Goal: Transaction & Acquisition: Purchase product/service

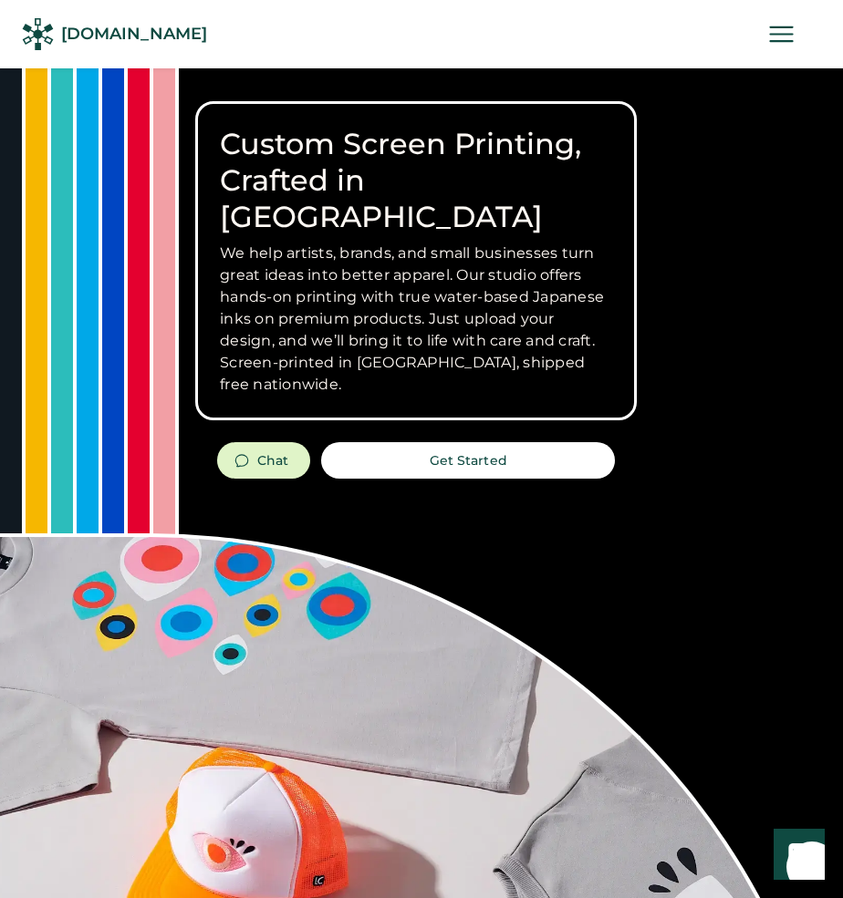
click at [784, 28] on icon at bounding box center [781, 34] width 32 height 32
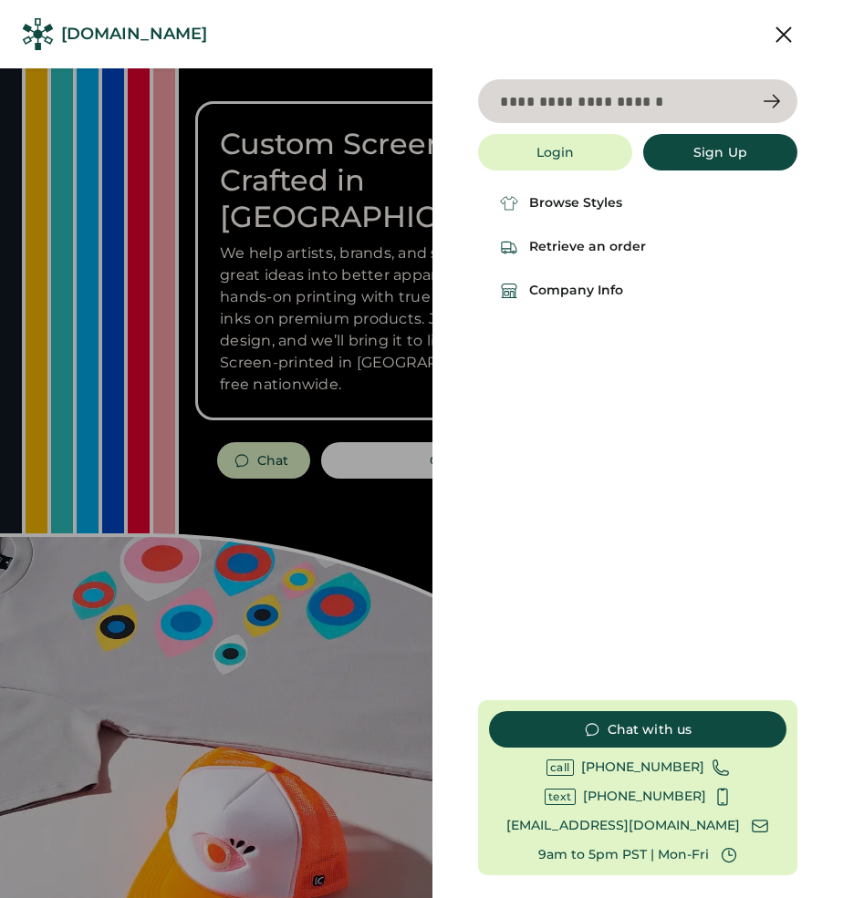
click at [646, 122] on input "input" at bounding box center [637, 101] width 319 height 44
type input "********"
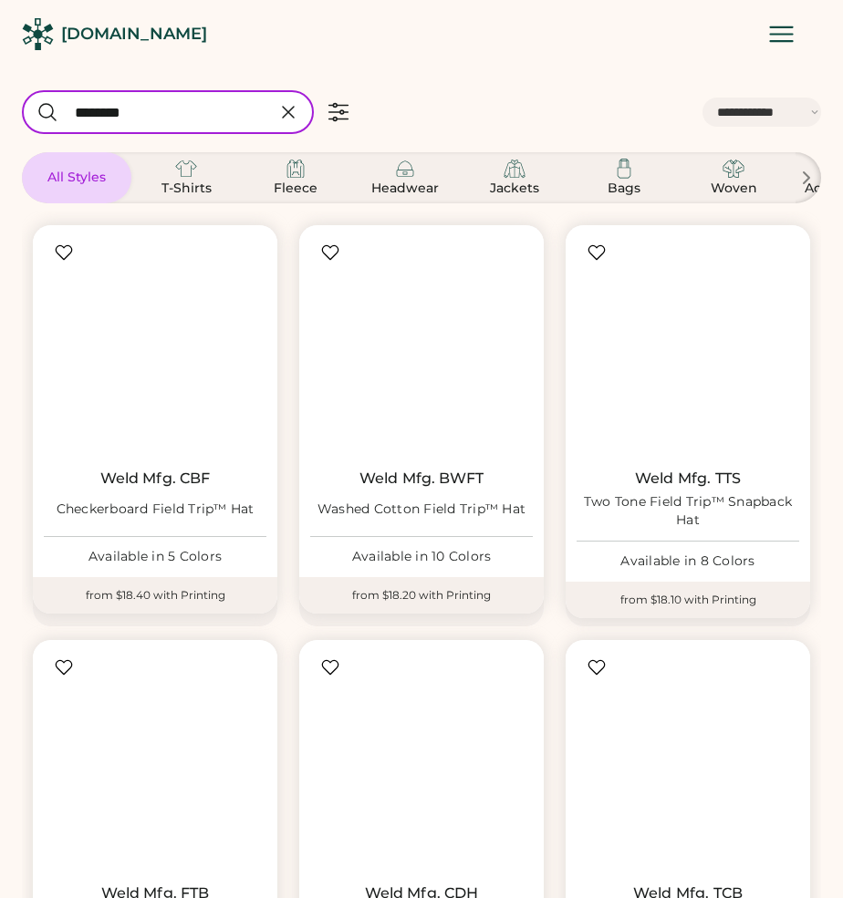
select select "*****"
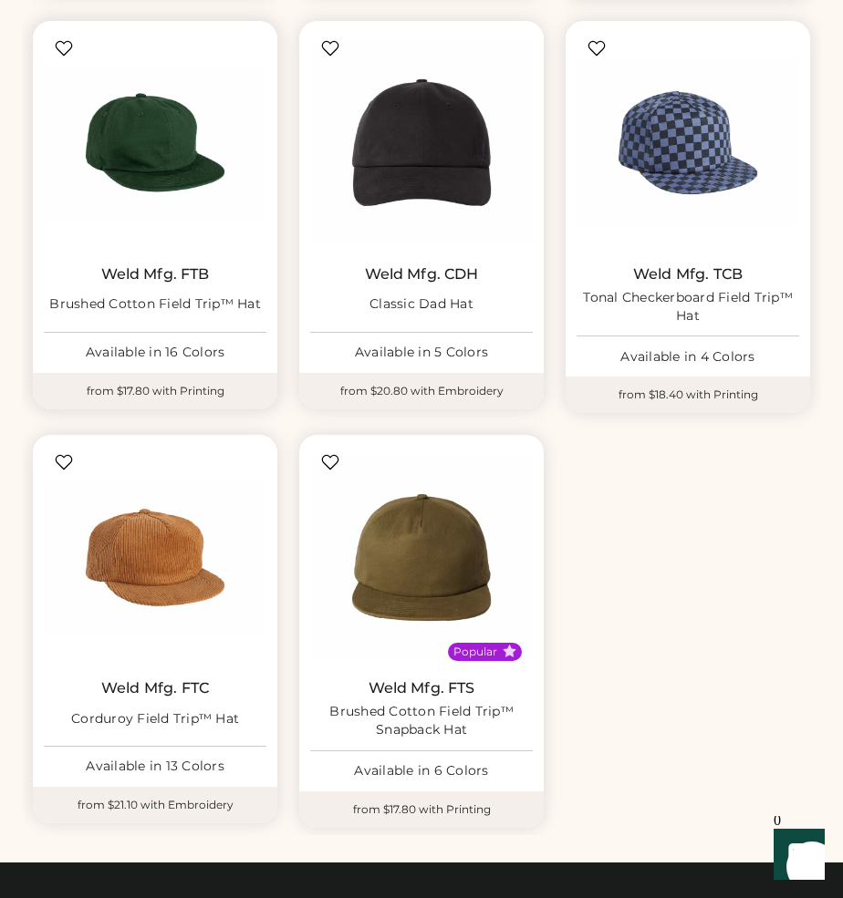
scroll to position [627, 0]
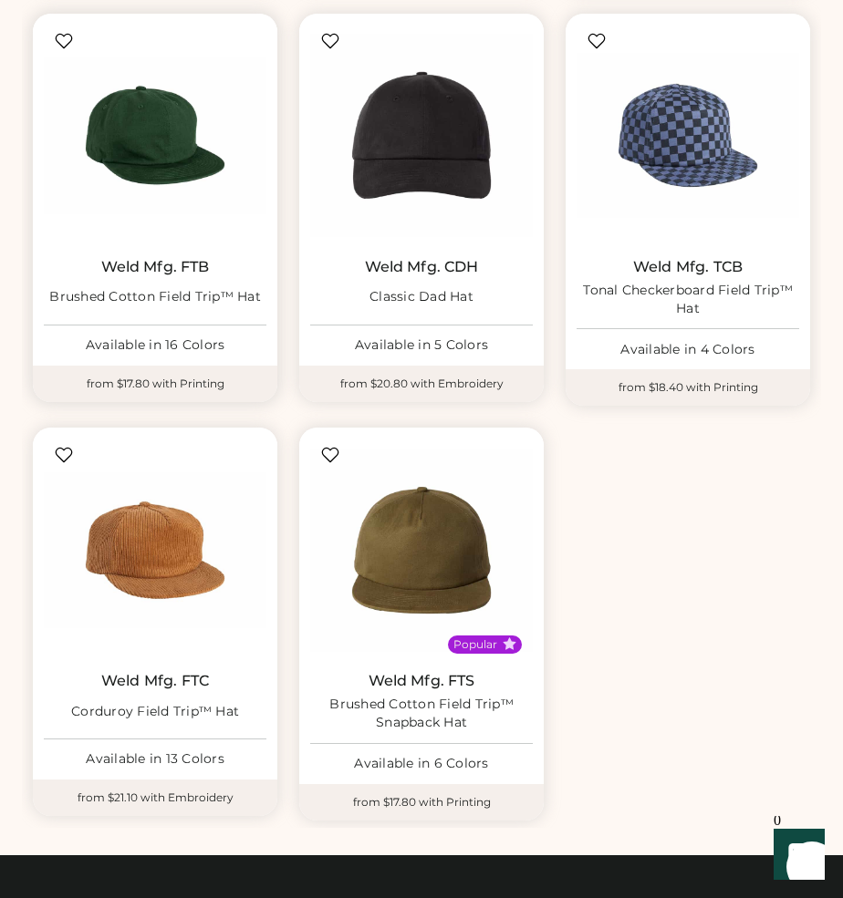
click at [141, 296] on div "Brushed Cotton Field Trip™ Hat" at bounding box center [155, 297] width 212 height 18
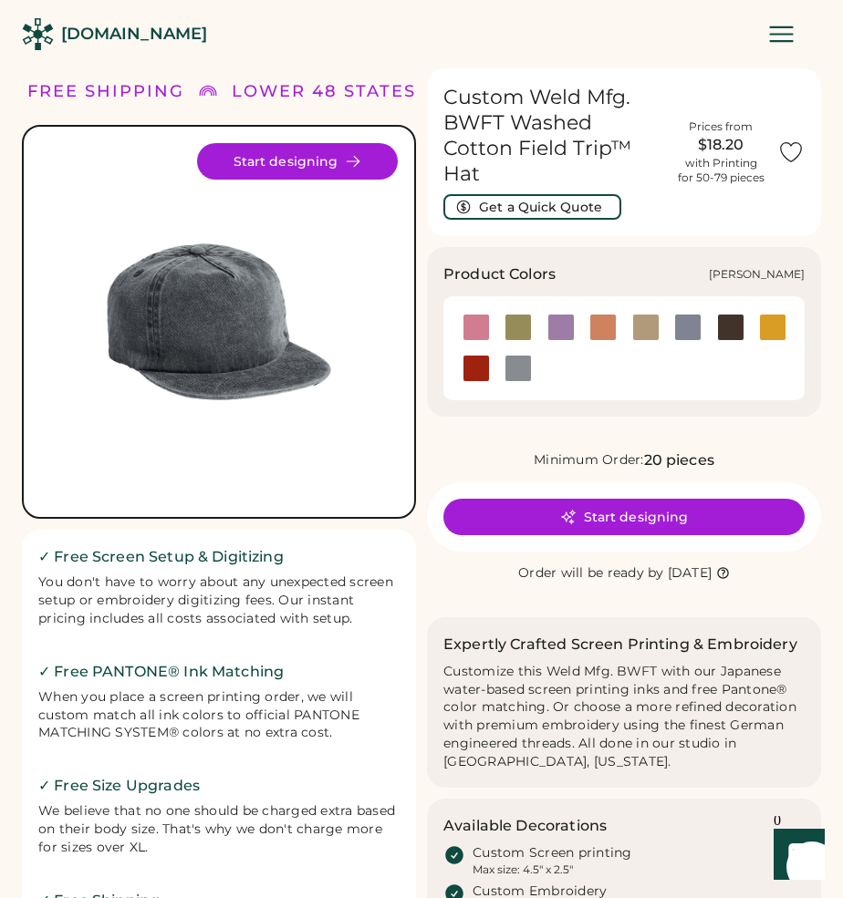
click at [485, 327] on div at bounding box center [475, 327] width 27 height 27
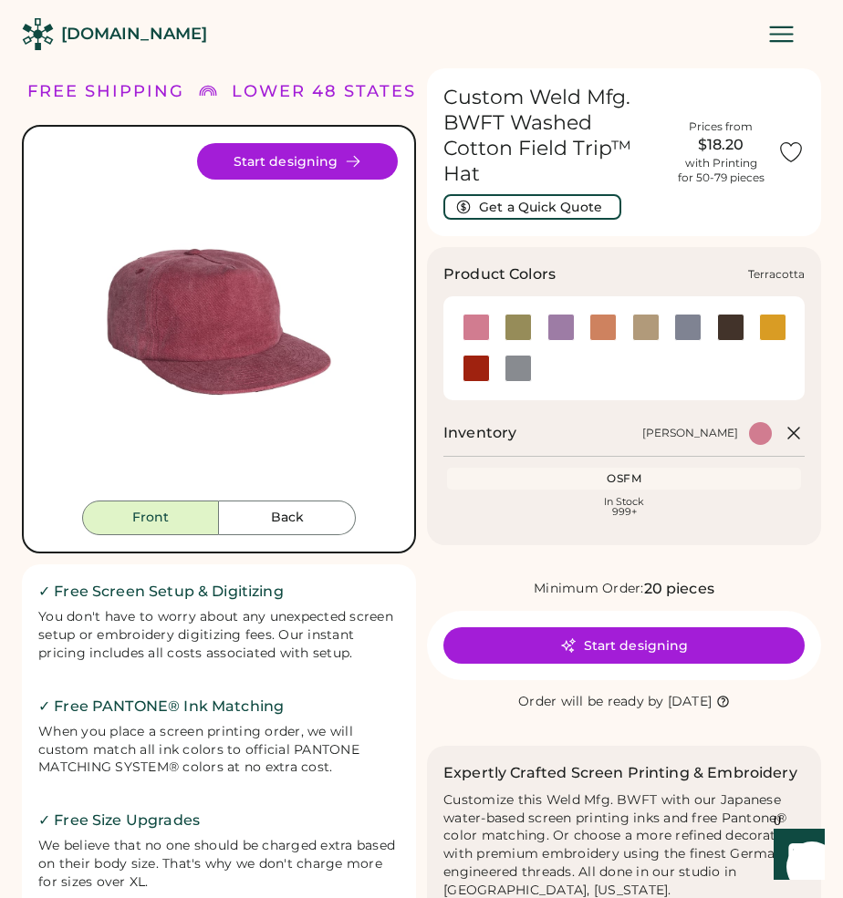
click at [480, 373] on div at bounding box center [475, 368] width 27 height 27
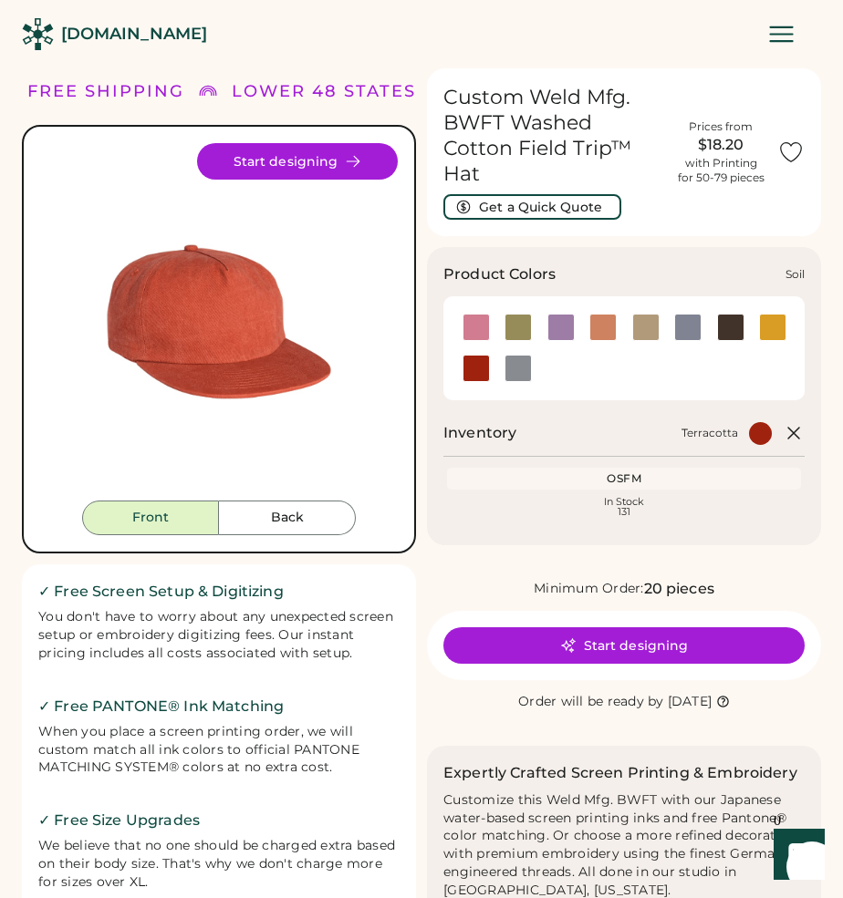
click at [730, 333] on div at bounding box center [730, 327] width 27 height 27
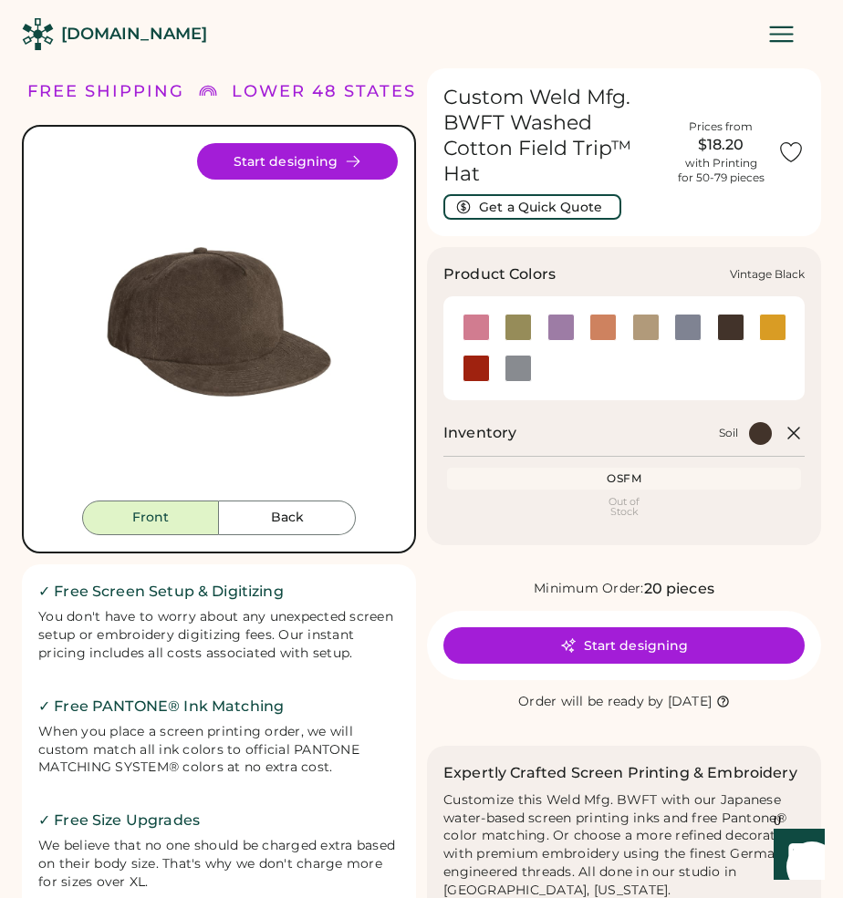
click at [517, 365] on div at bounding box center [517, 368] width 27 height 27
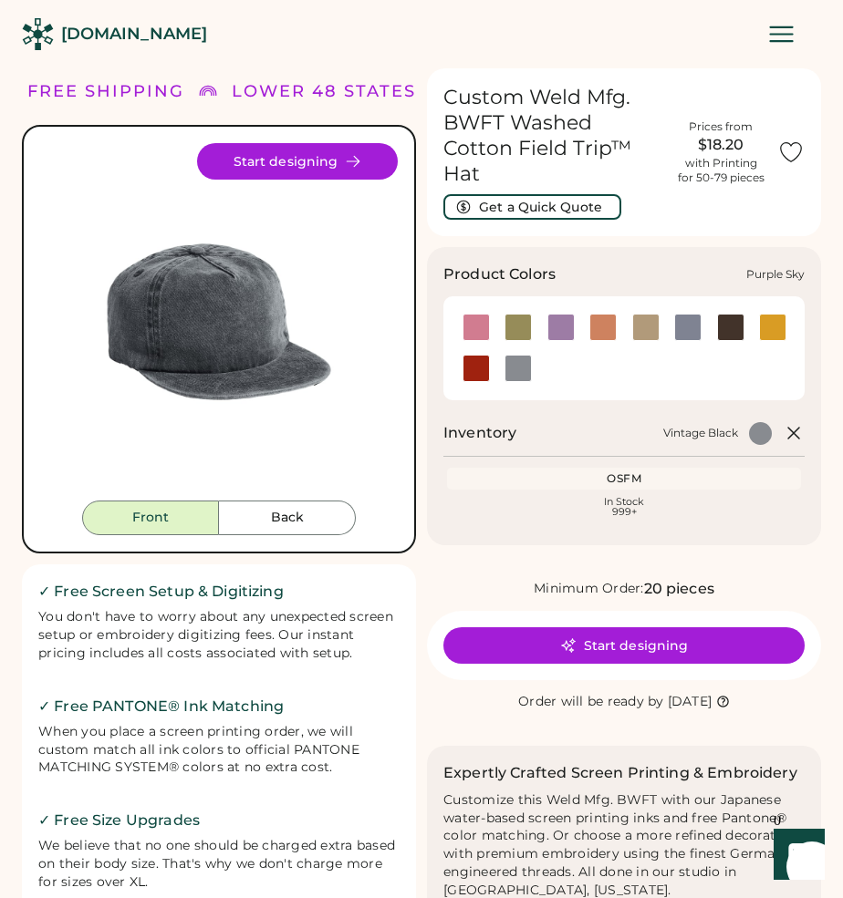
click at [566, 330] on div at bounding box center [560, 327] width 27 height 27
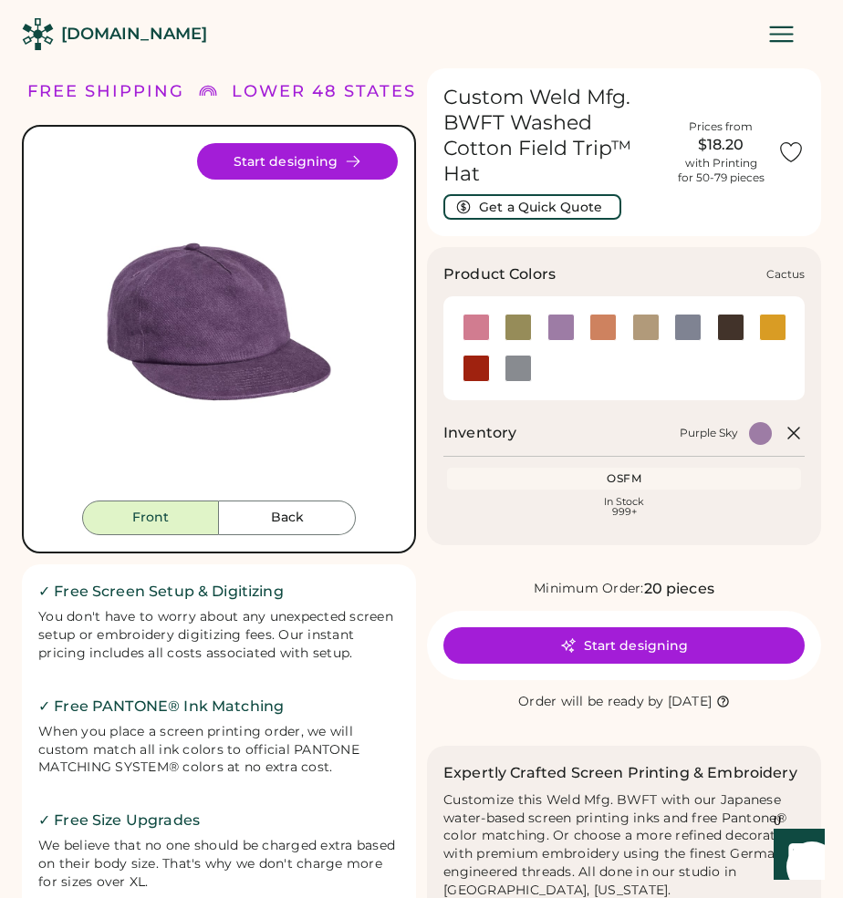
click at [520, 323] on div at bounding box center [517, 327] width 27 height 27
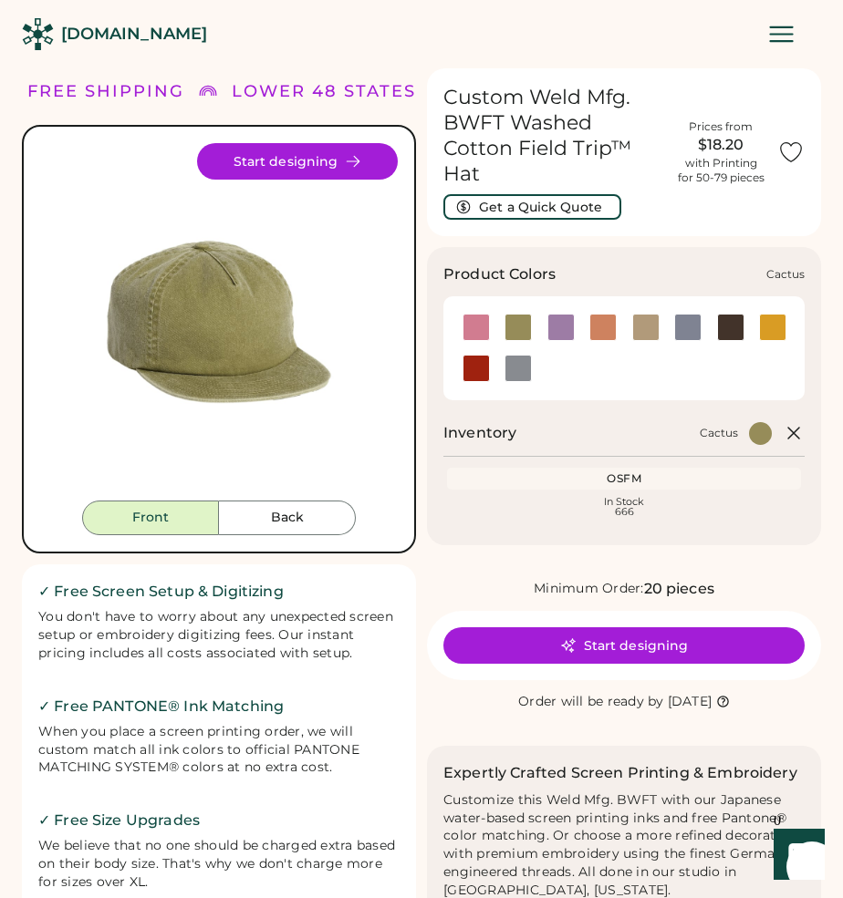
click at [513, 326] on div at bounding box center [517, 327] width 27 height 27
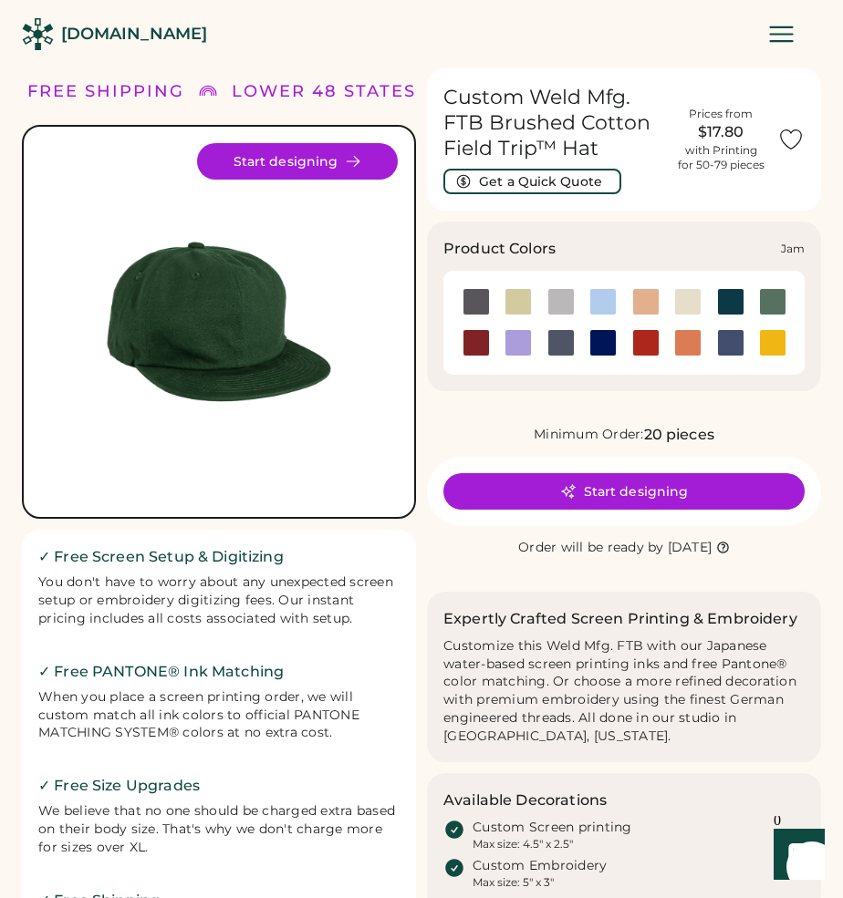
click at [479, 346] on div at bounding box center [475, 342] width 27 height 27
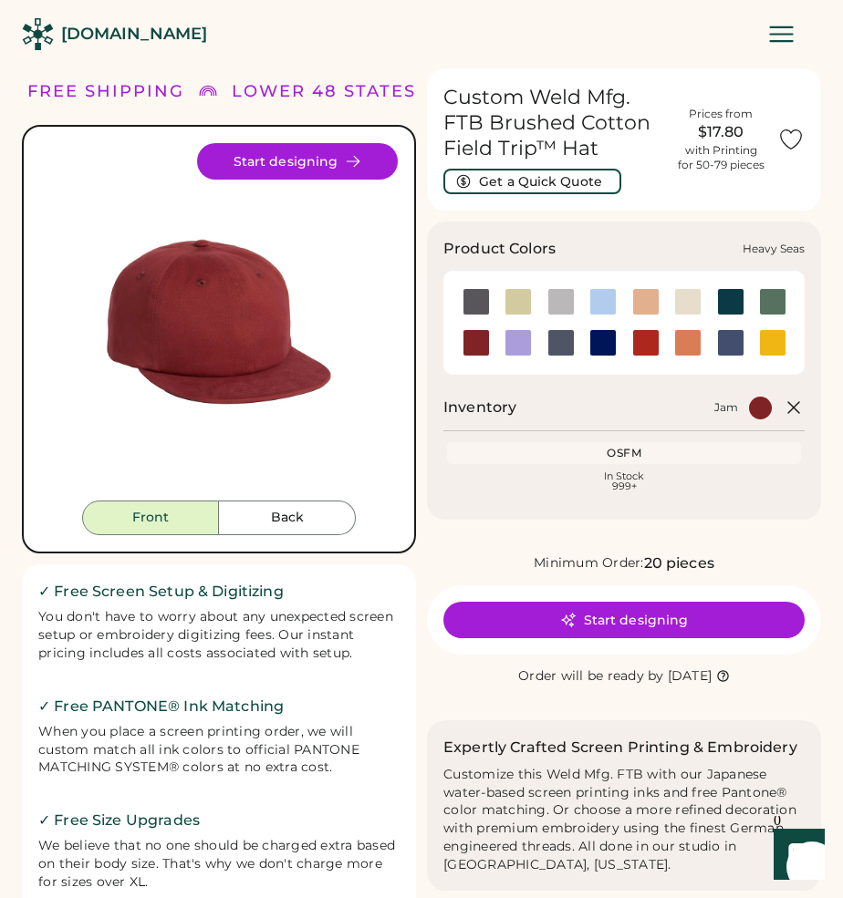
click at [745, 301] on div at bounding box center [730, 301] width 43 height 27
click at [739, 301] on div at bounding box center [730, 301] width 27 height 27
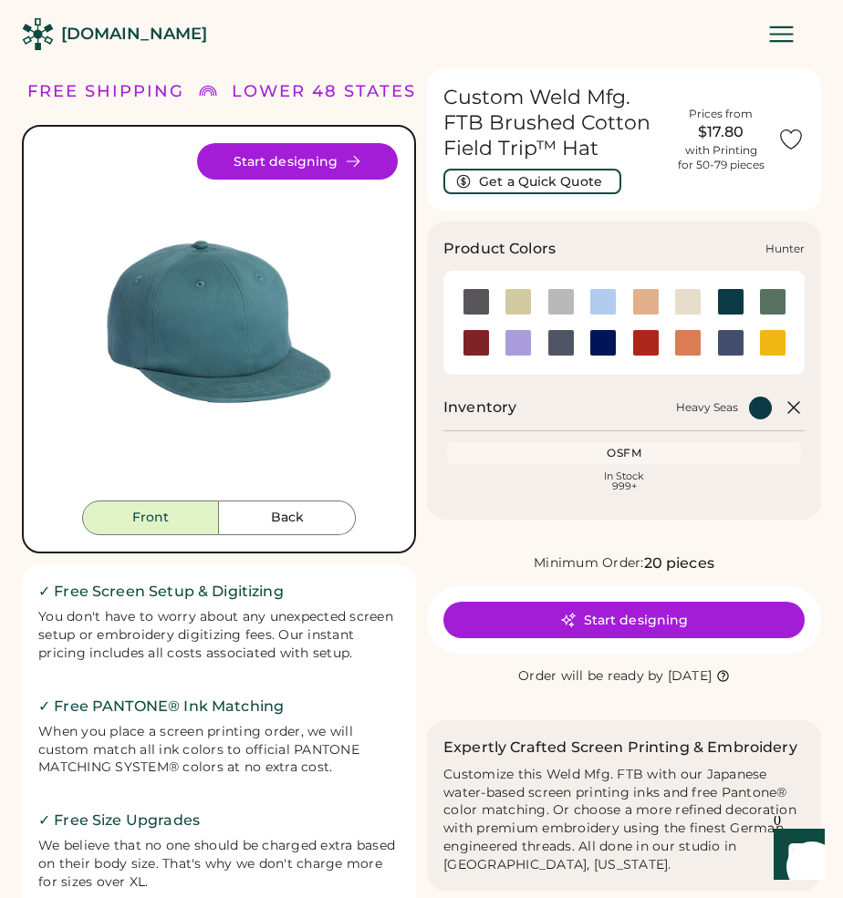
click at [782, 307] on div at bounding box center [772, 301] width 27 height 27
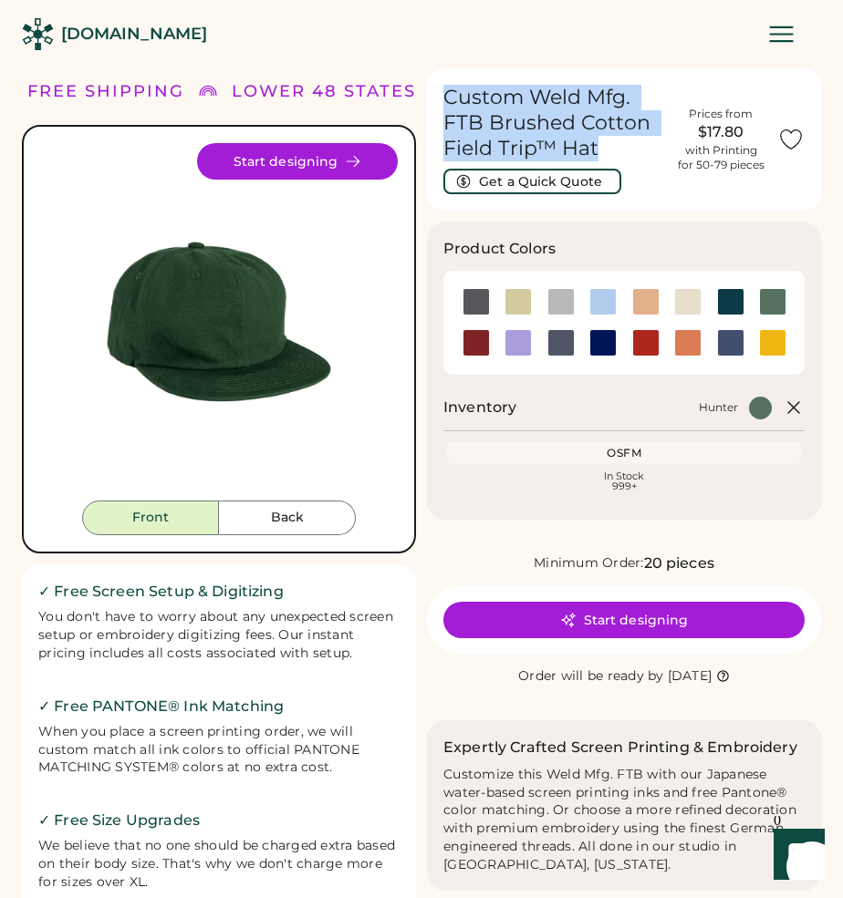
drag, startPoint x: 597, startPoint y: 152, endPoint x: 449, endPoint y: 90, distance: 160.3
click at [449, 90] on h1 "Custom Weld Mfg. FTB Brushed Cotton Field Trip™ Hat" at bounding box center [553, 123] width 221 height 77
copy h1 "Custom Weld Mfg. FTB Brushed Cotton Field Trip™ Hat"
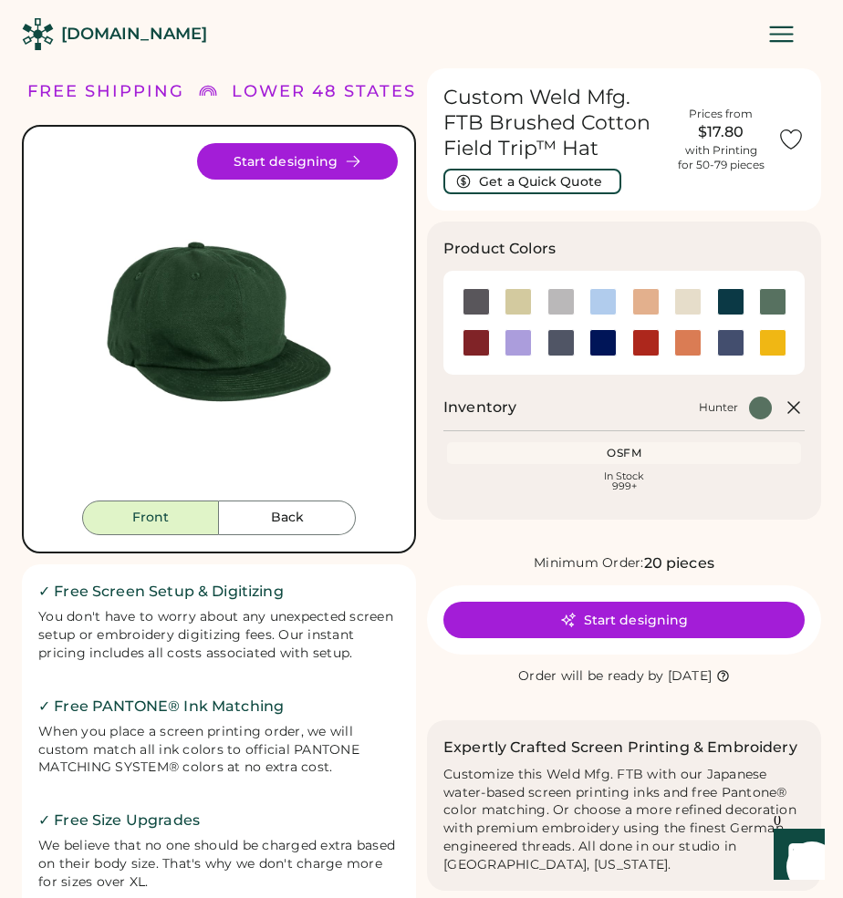
click at [566, 395] on div "Product Colors Inventory Hunter OSFM In Stock 999+" at bounding box center [624, 371] width 394 height 298
click at [253, 514] on button "Back" at bounding box center [287, 518] width 137 height 35
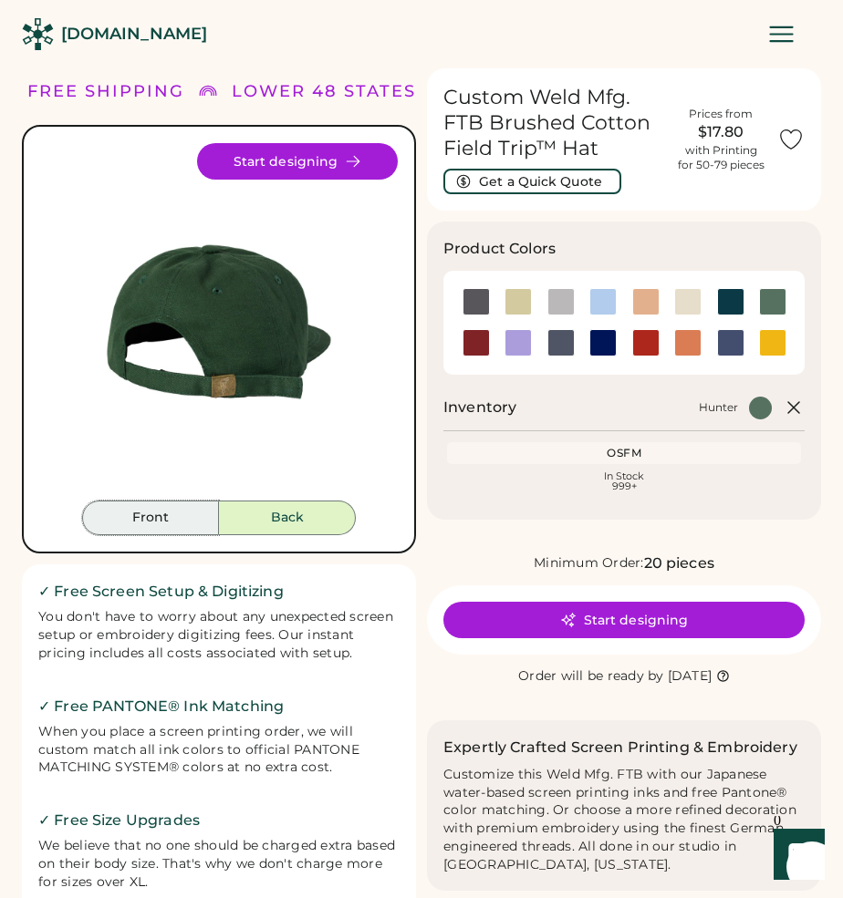
click at [176, 523] on button "Front" at bounding box center [150, 518] width 137 height 35
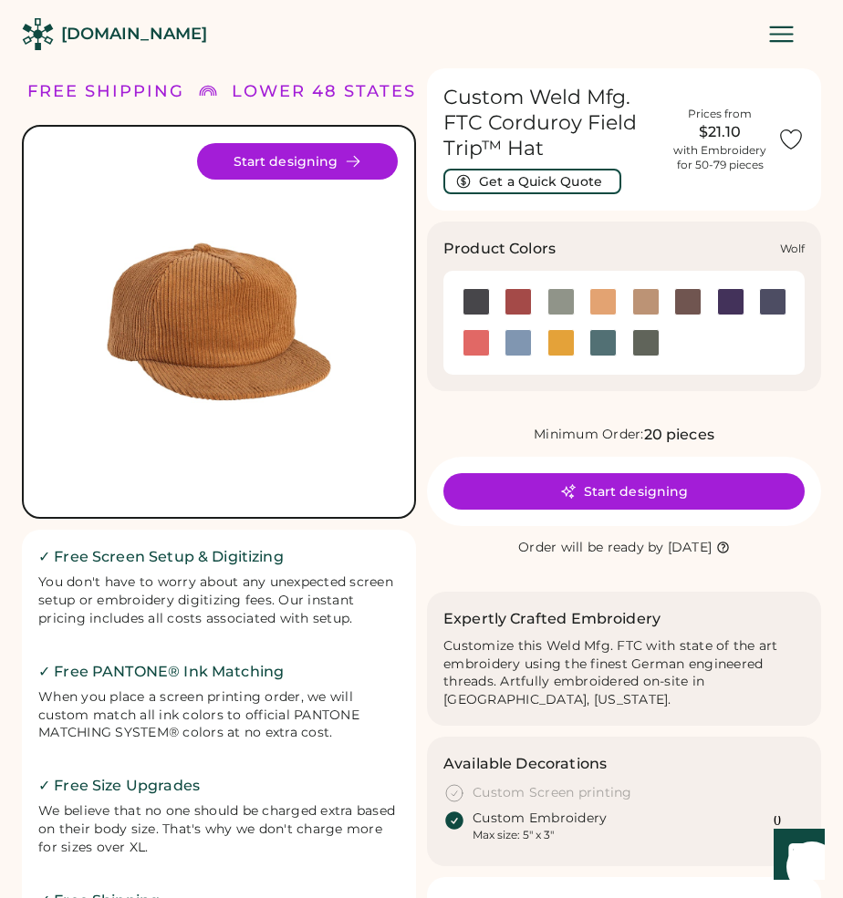
click at [640, 345] on div at bounding box center [645, 342] width 27 height 27
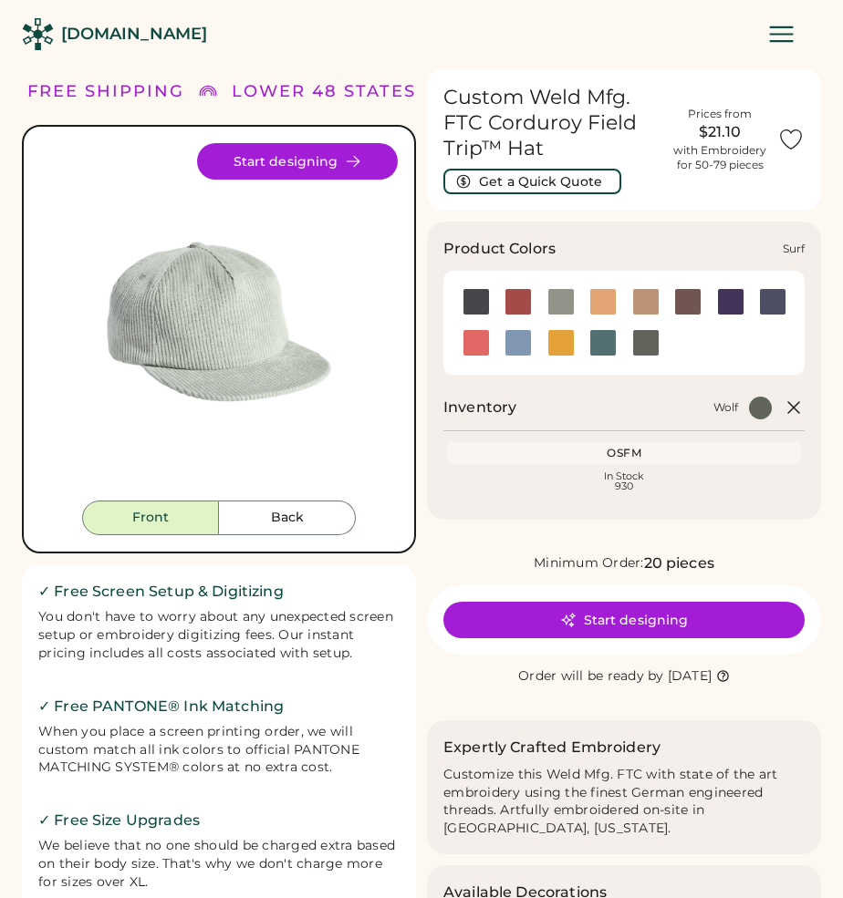
click at [604, 347] on div at bounding box center [602, 342] width 27 height 27
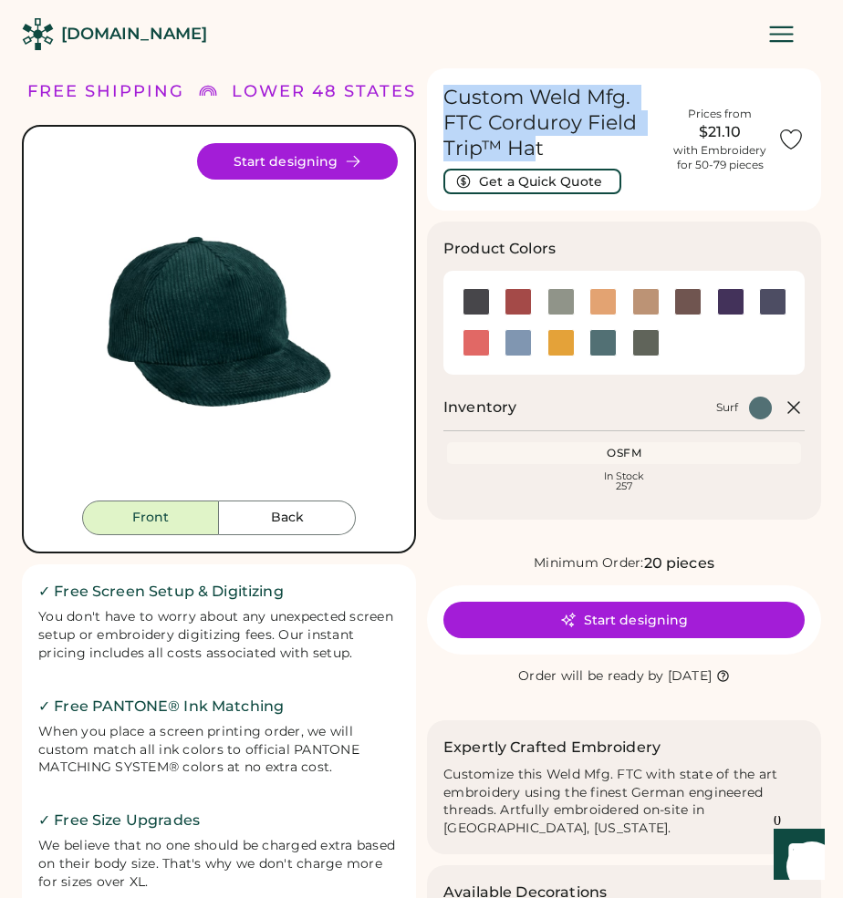
drag, startPoint x: 536, startPoint y: 148, endPoint x: 444, endPoint y: 101, distance: 103.2
click at [444, 101] on h1 "Custom Weld Mfg. FTC Corduroy Field Trip™ Hat" at bounding box center [552, 123] width 219 height 77
copy h1 "Custom Weld Mfg. FTC Corduroy Field Trip™ Ha"
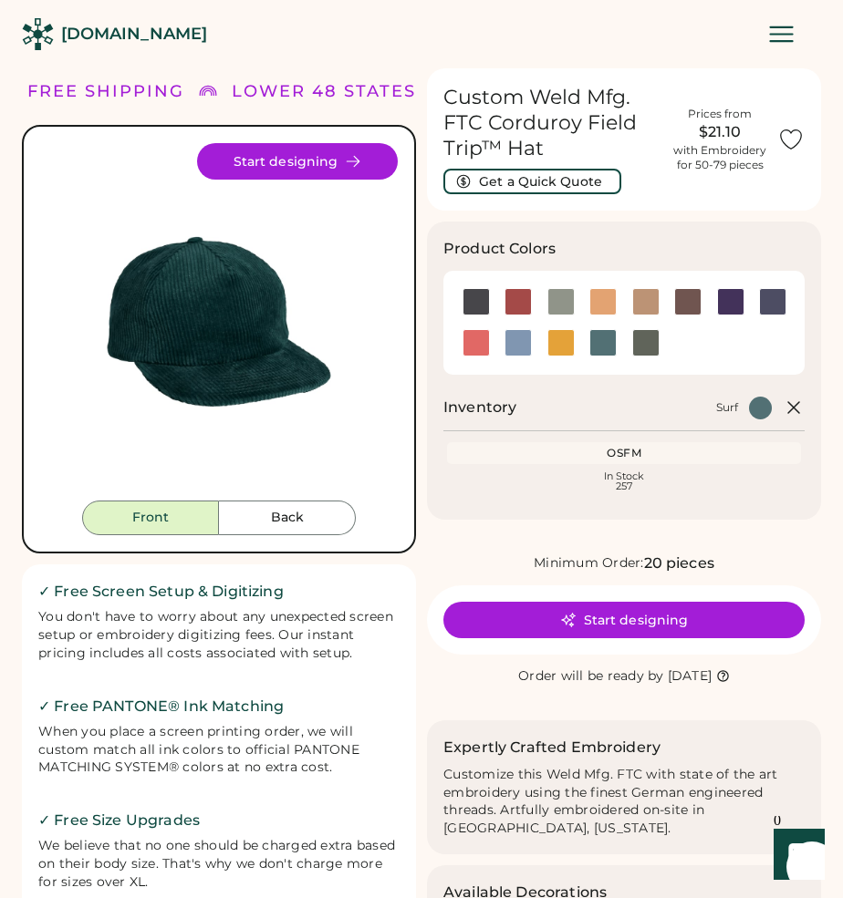
click at [561, 143] on h1 "Custom Weld Mfg. FTC Corduroy Field Trip™ Hat" at bounding box center [552, 123] width 219 height 77
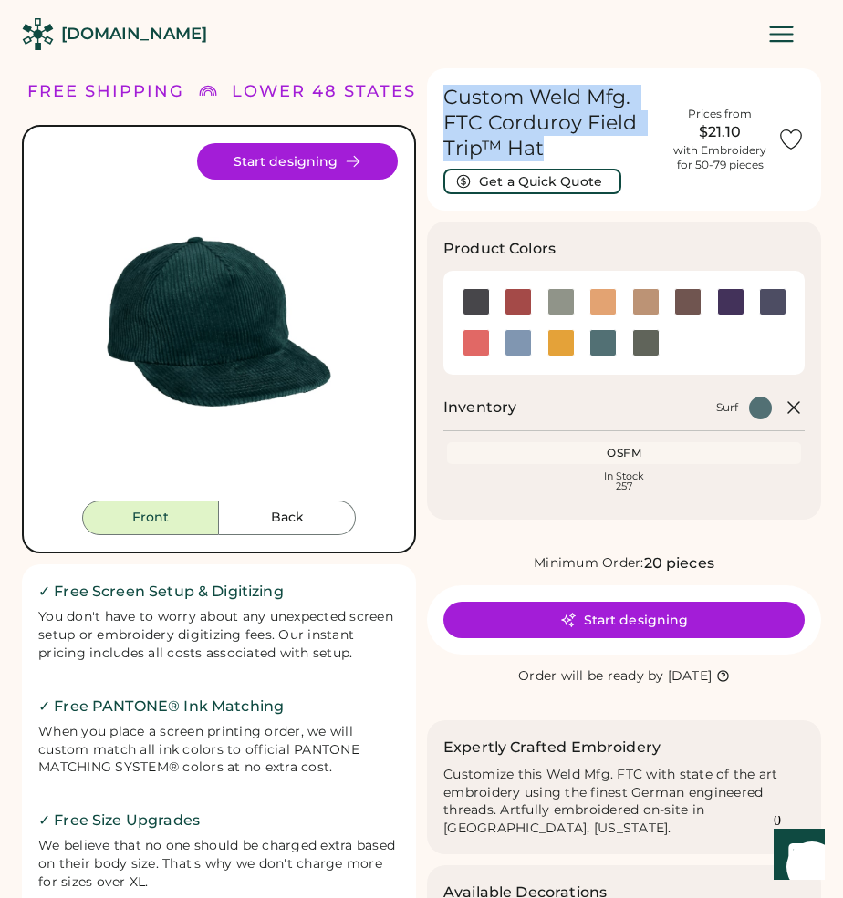
drag, startPoint x: 545, startPoint y: 145, endPoint x: 450, endPoint y: 100, distance: 105.7
click at [450, 100] on h1 "Custom Weld Mfg. FTC Corduroy Field Trip™ Hat" at bounding box center [552, 123] width 219 height 77
copy h1 "Custom Weld Mfg. FTC Corduroy Field Trip™ Hat"
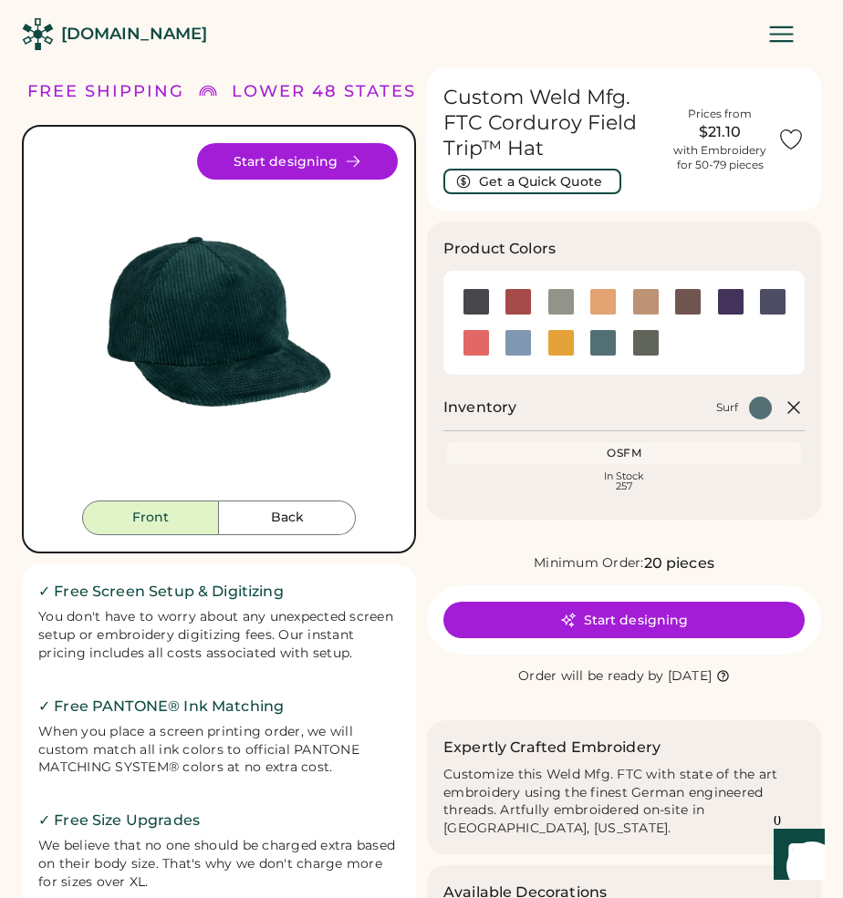
click at [30, 638] on div "✓ Free Screen Setup & Digitizing You don't have to worry about any unexpected s…" at bounding box center [219, 803] width 394 height 476
click at [484, 293] on div at bounding box center [475, 301] width 27 height 27
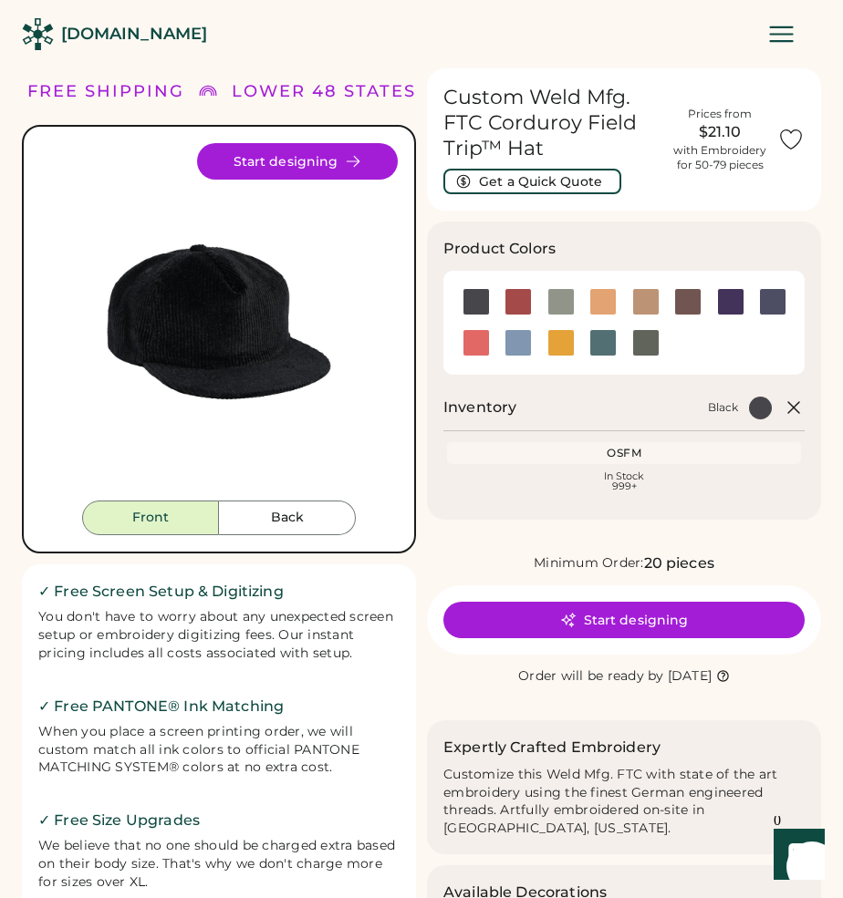
click at [580, 275] on div at bounding box center [623, 323] width 361 height 104
click at [528, 303] on div at bounding box center [517, 301] width 27 height 27
click at [514, 303] on div at bounding box center [517, 301] width 27 height 27
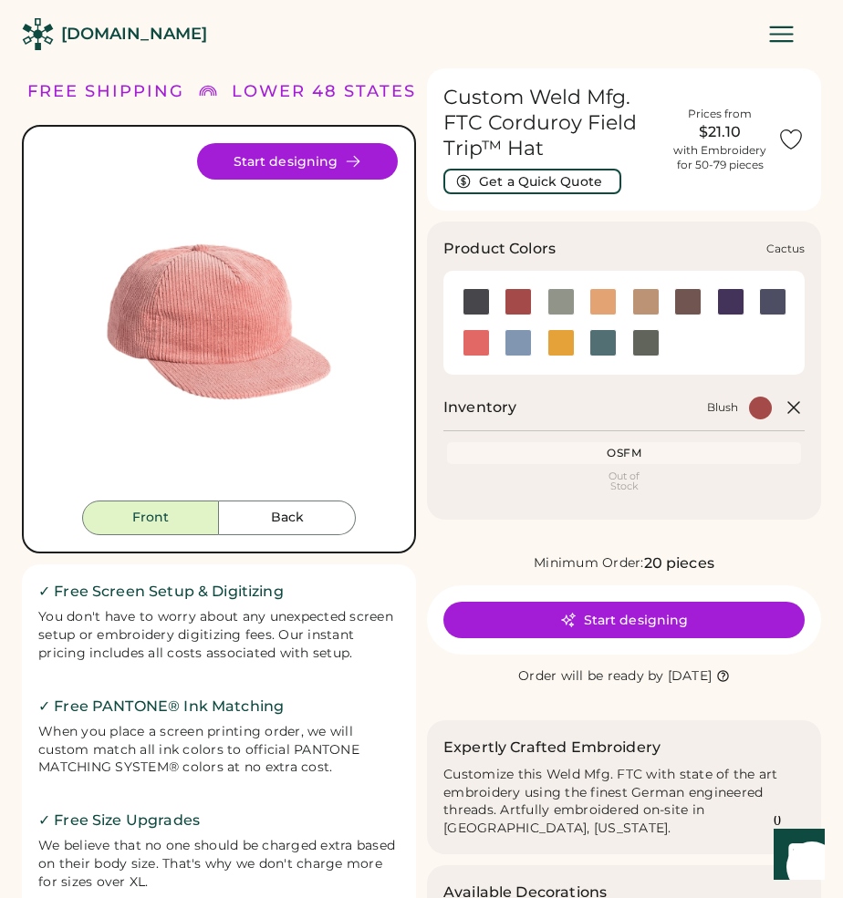
click at [563, 301] on div at bounding box center [560, 301] width 27 height 27
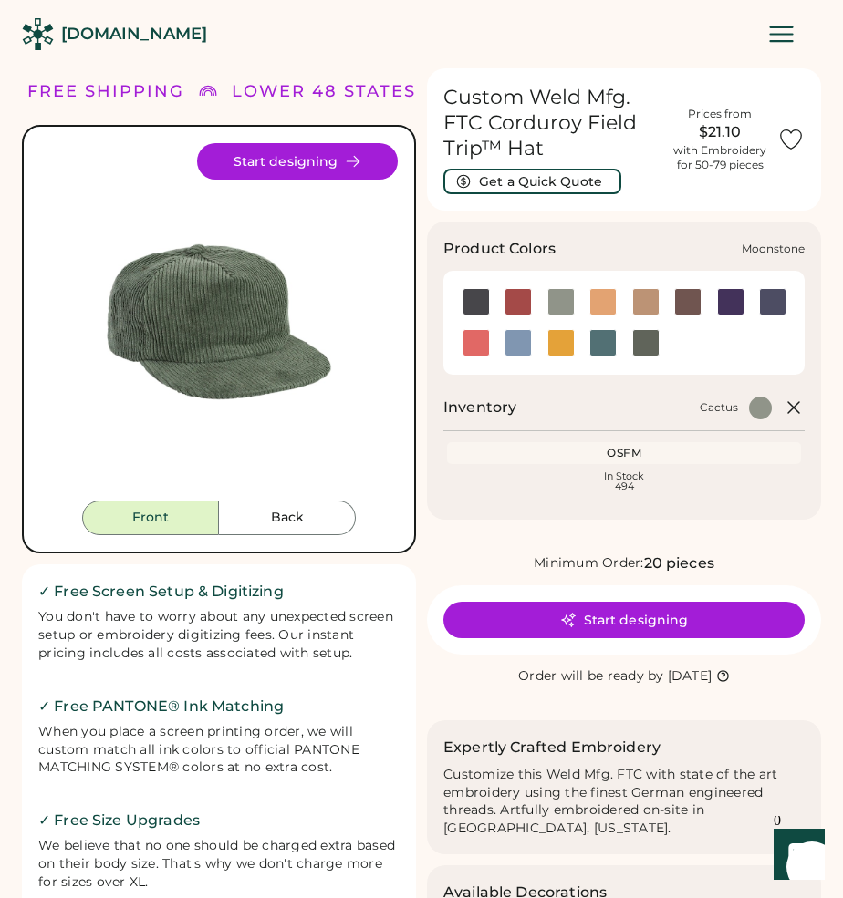
click at [725, 305] on div at bounding box center [730, 301] width 27 height 27
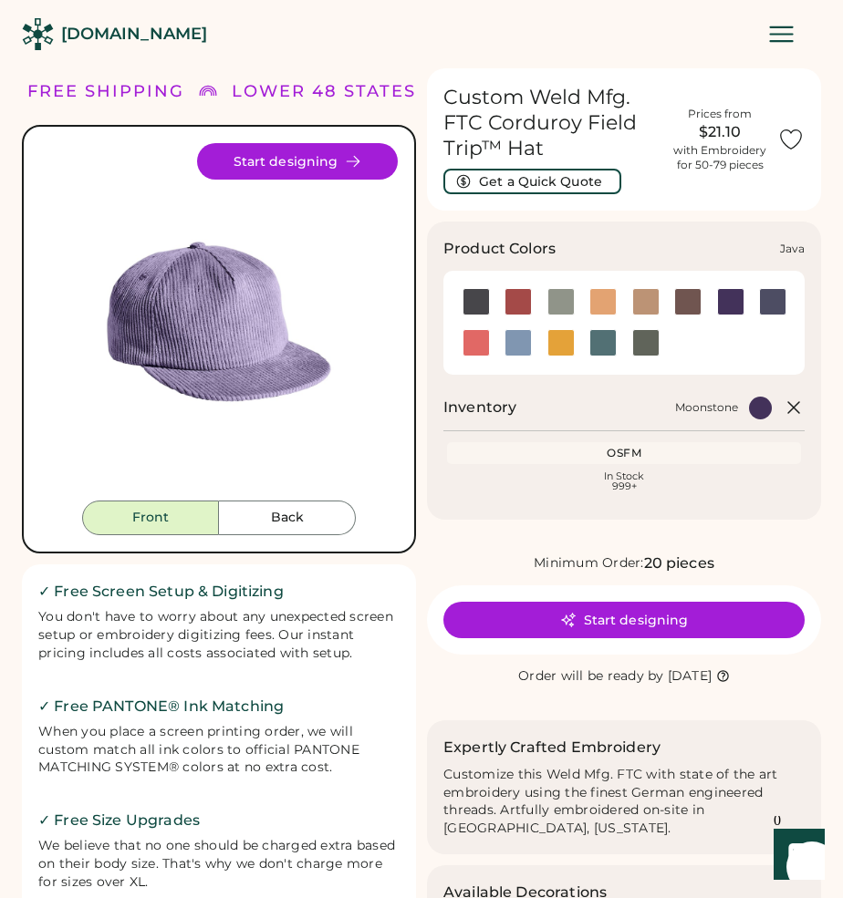
click at [700, 301] on div at bounding box center [687, 301] width 27 height 27
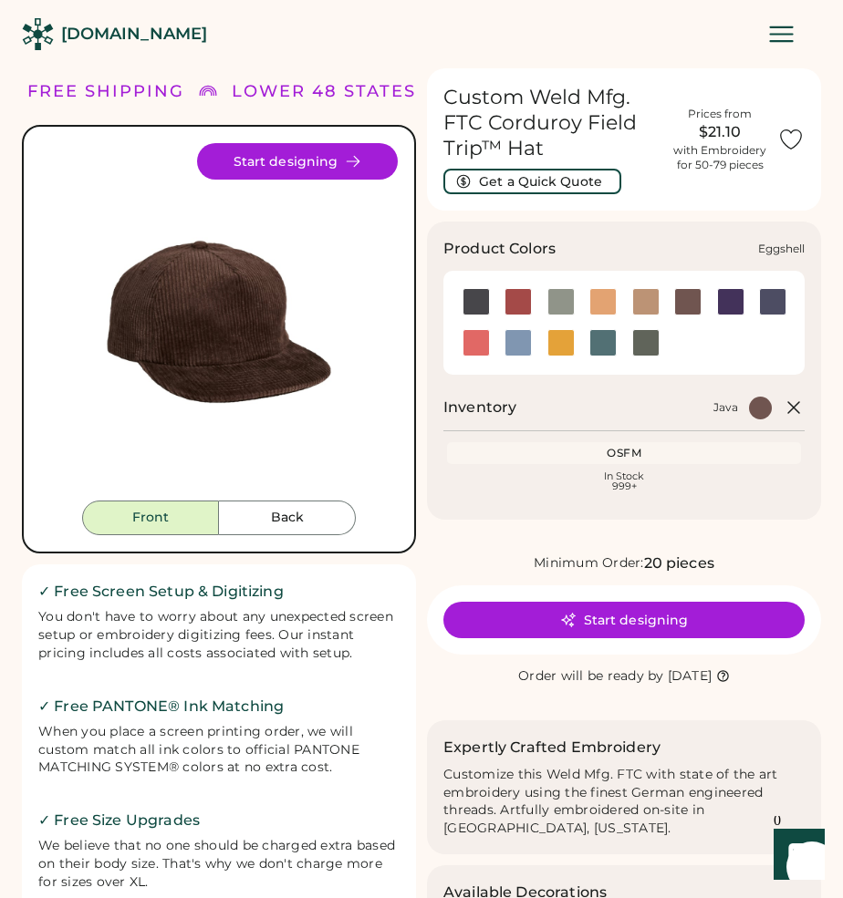
click at [652, 300] on div at bounding box center [645, 301] width 27 height 27
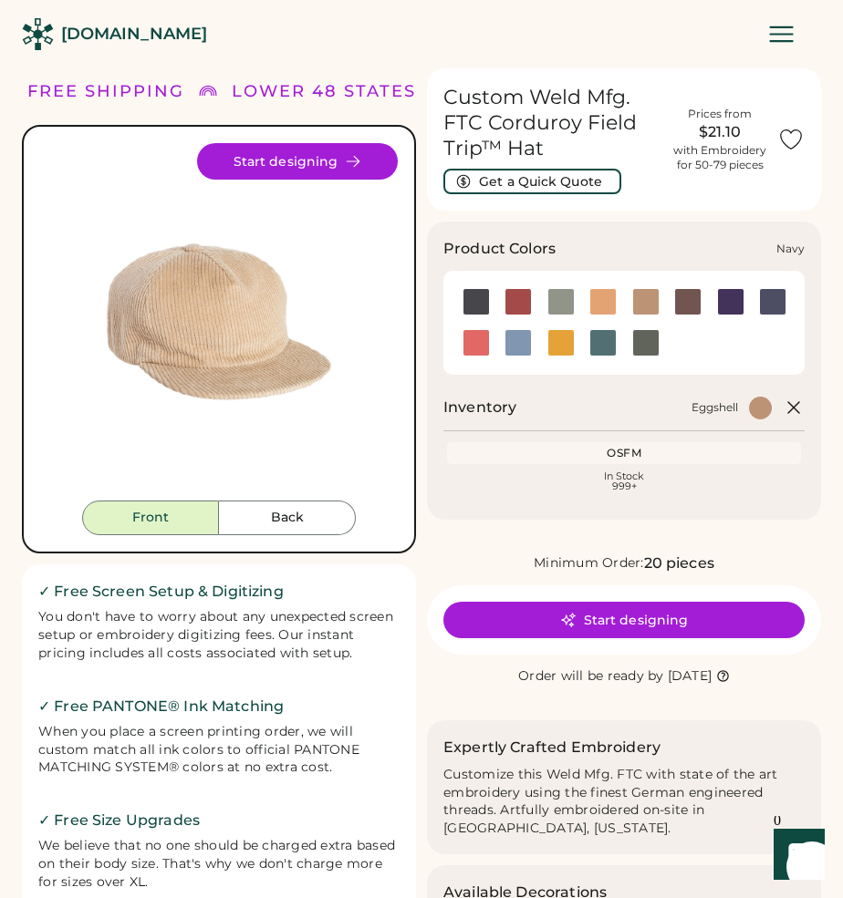
click at [779, 305] on div at bounding box center [772, 301] width 27 height 27
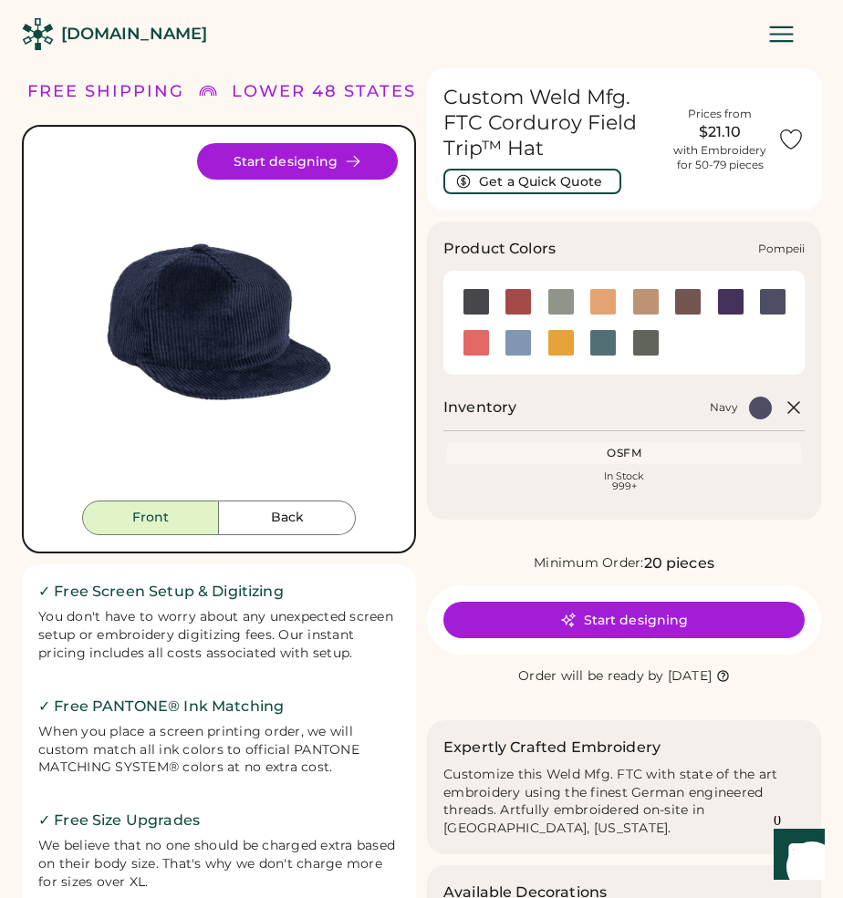
click at [483, 339] on div at bounding box center [475, 342] width 27 height 27
click at [607, 349] on div at bounding box center [602, 342] width 27 height 27
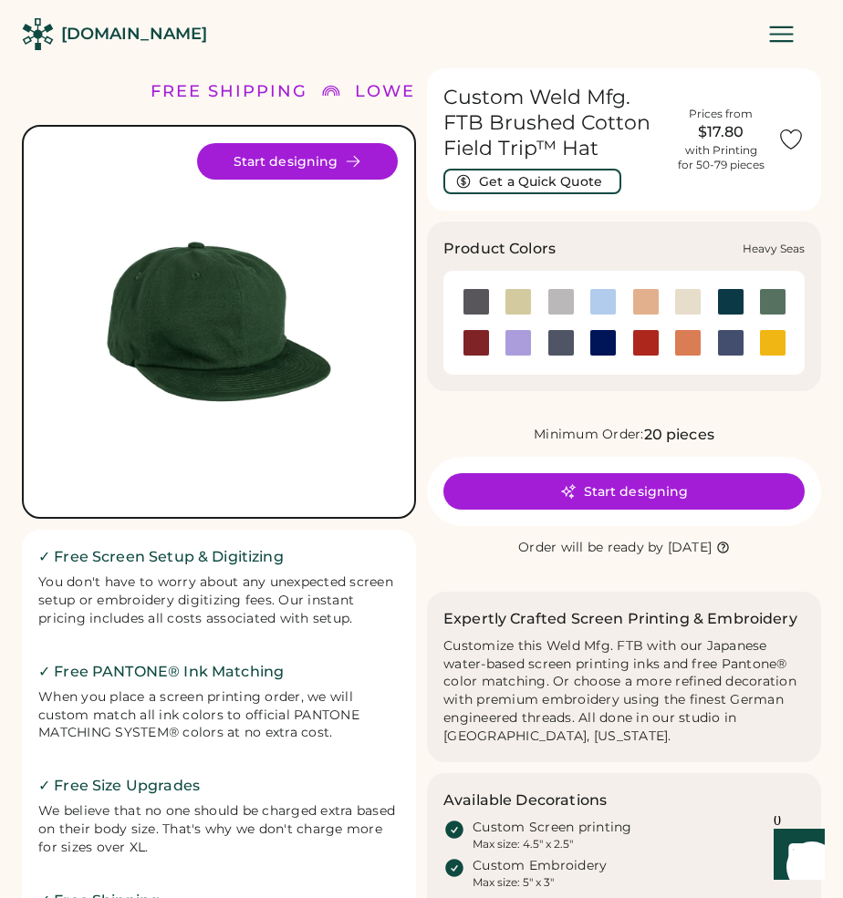
click at [731, 304] on div at bounding box center [730, 301] width 27 height 27
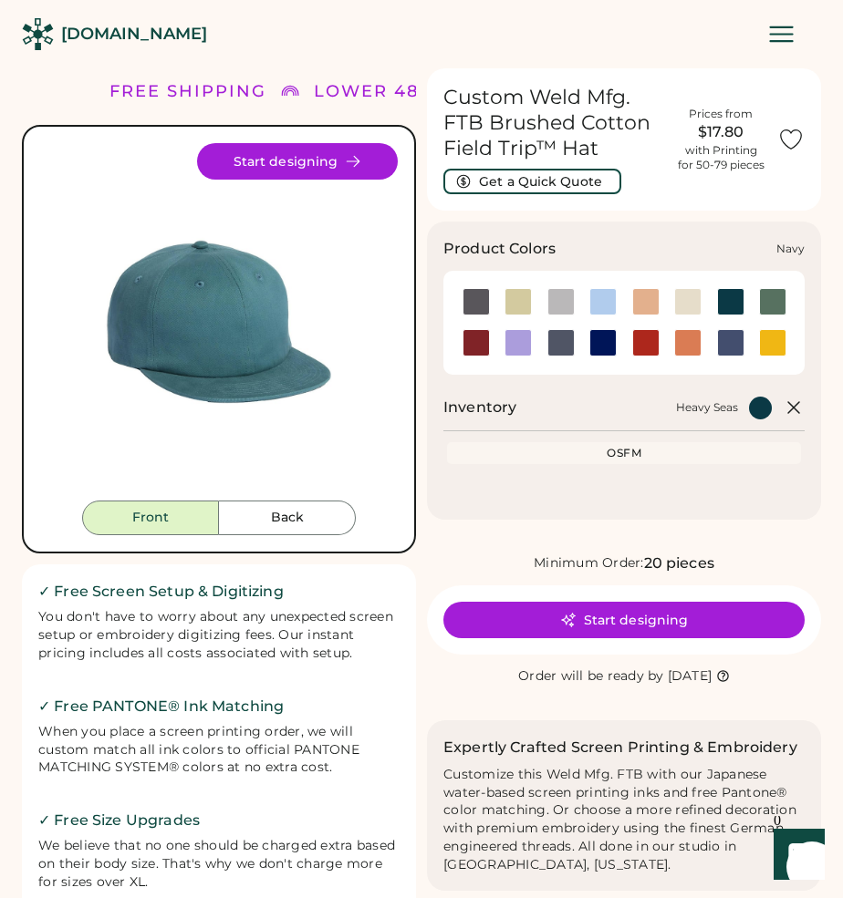
click at [560, 348] on div at bounding box center [560, 342] width 27 height 27
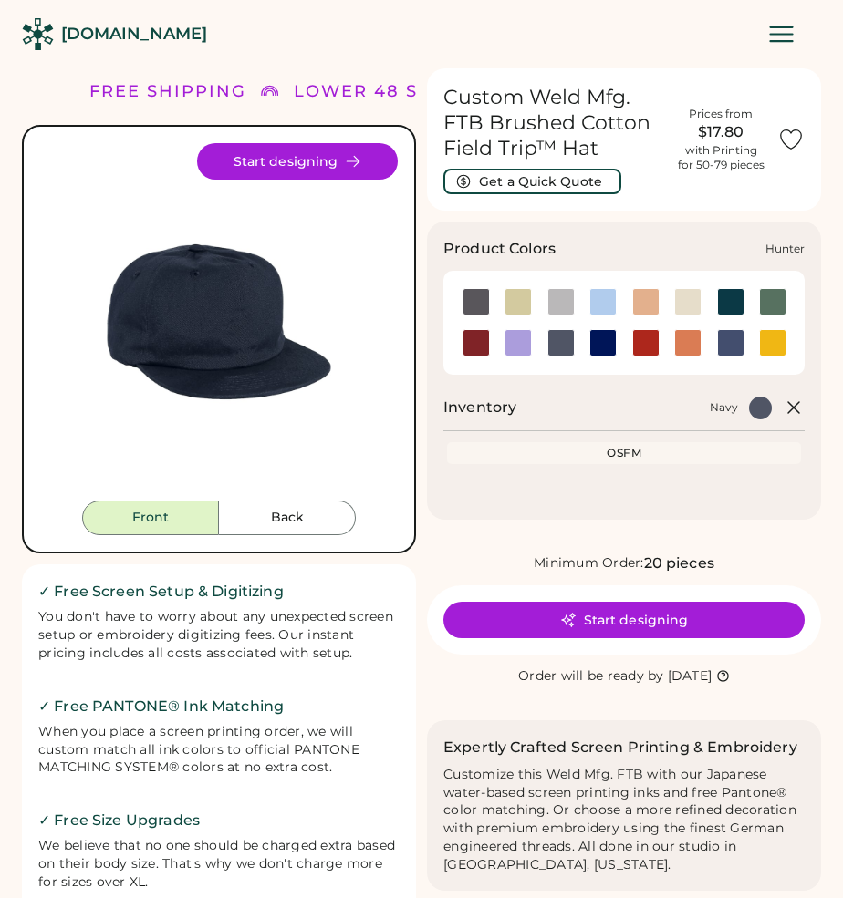
click at [775, 301] on div at bounding box center [772, 301] width 27 height 27
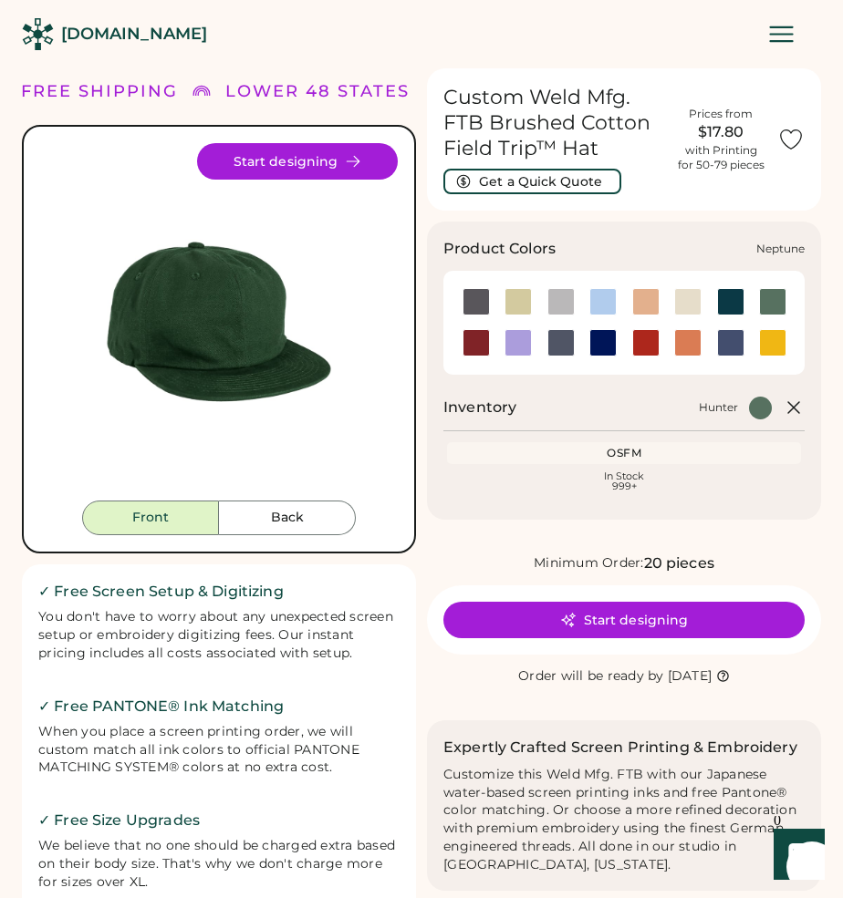
click at [603, 340] on div at bounding box center [602, 342] width 27 height 27
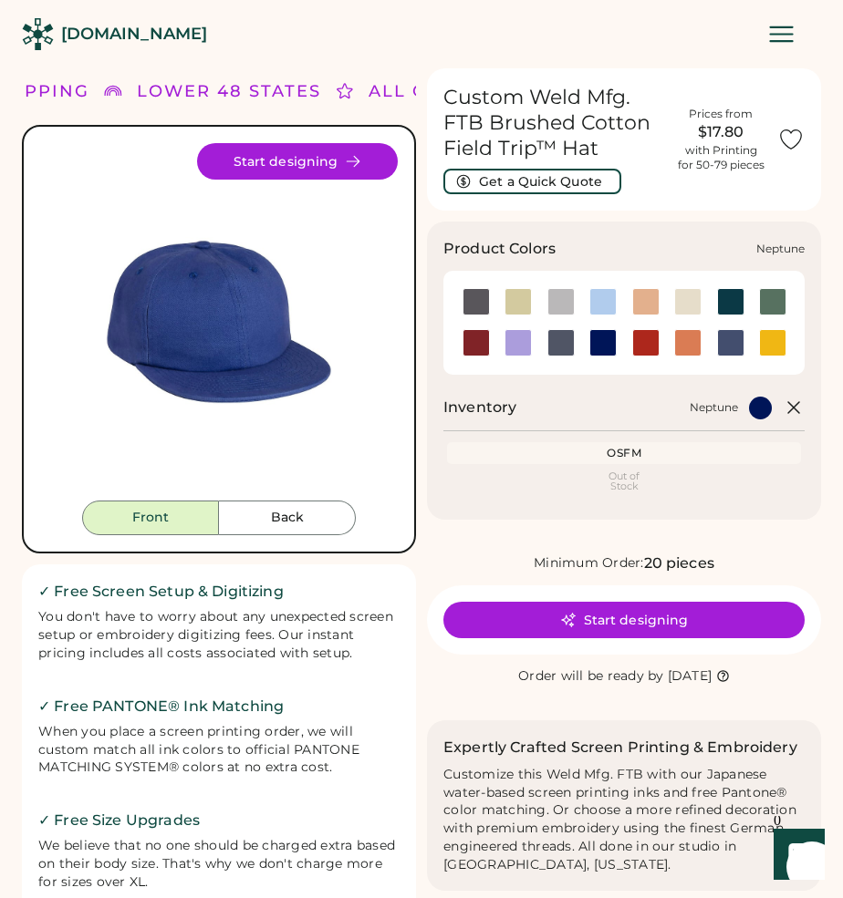
click at [601, 342] on div at bounding box center [602, 342] width 27 height 27
click at [744, 351] on div at bounding box center [730, 342] width 43 height 27
click at [732, 344] on div at bounding box center [730, 342] width 27 height 27
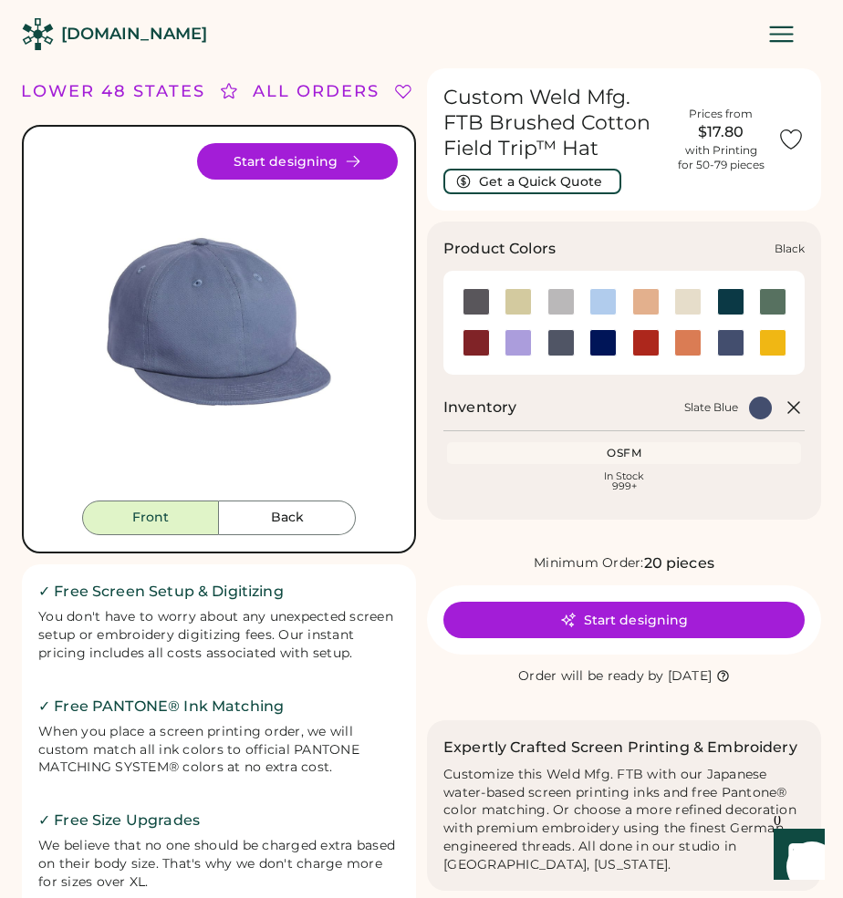
click at [472, 291] on div at bounding box center [475, 301] width 27 height 27
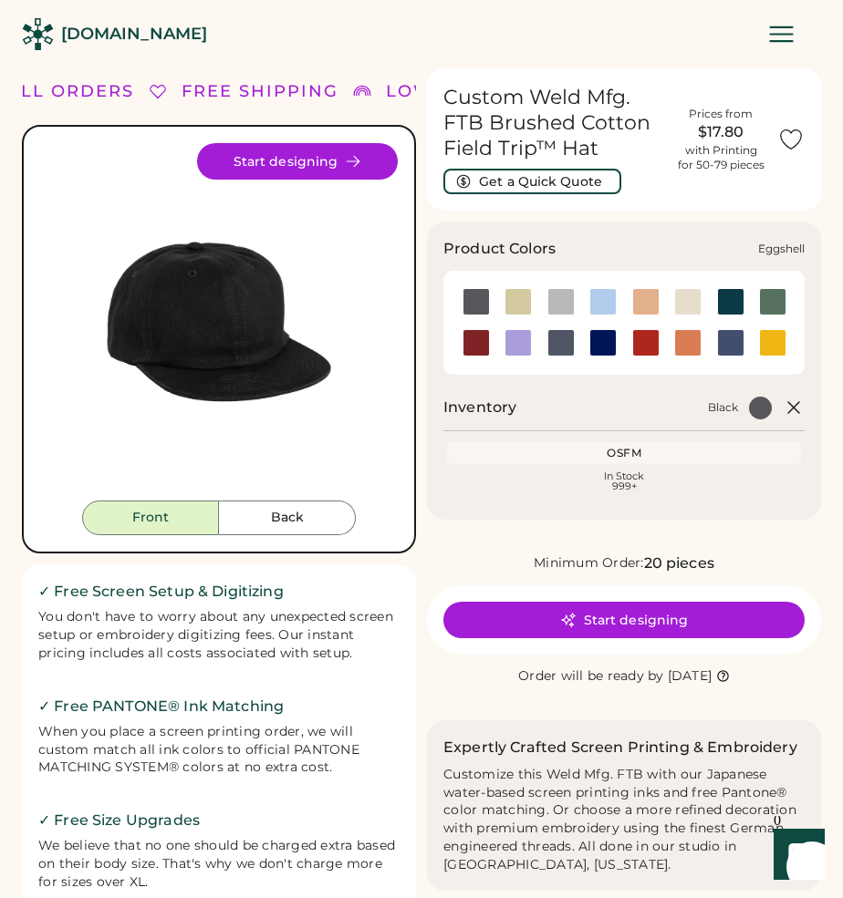
click at [687, 304] on div at bounding box center [687, 301] width 27 height 27
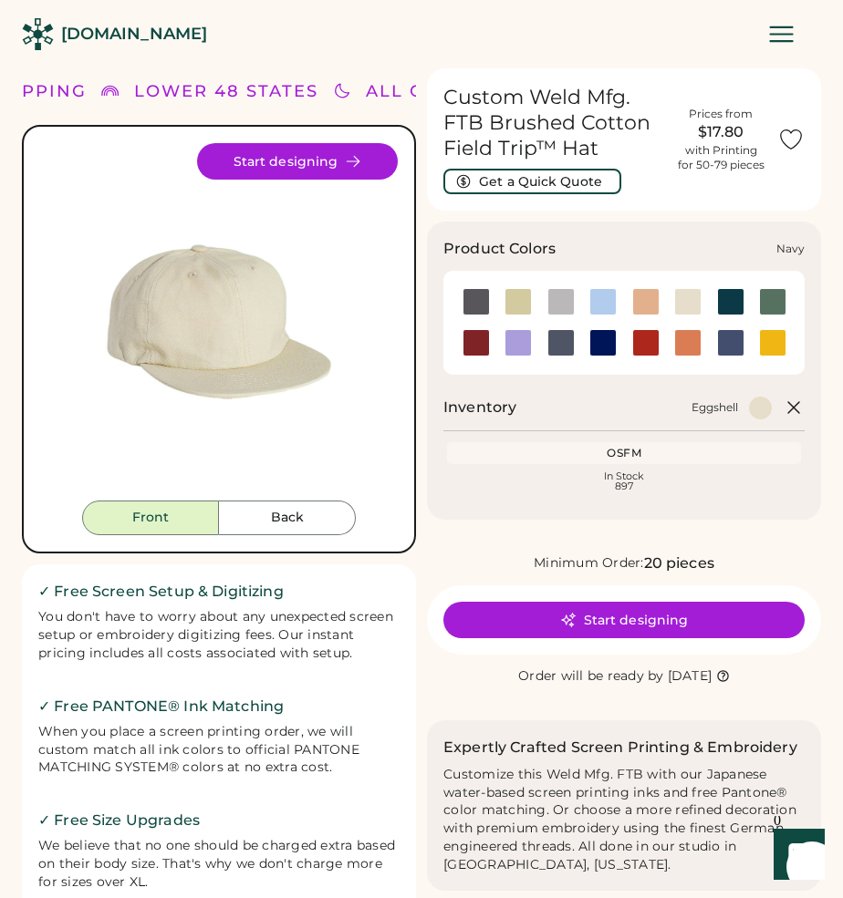
click at [568, 342] on div at bounding box center [560, 342] width 27 height 27
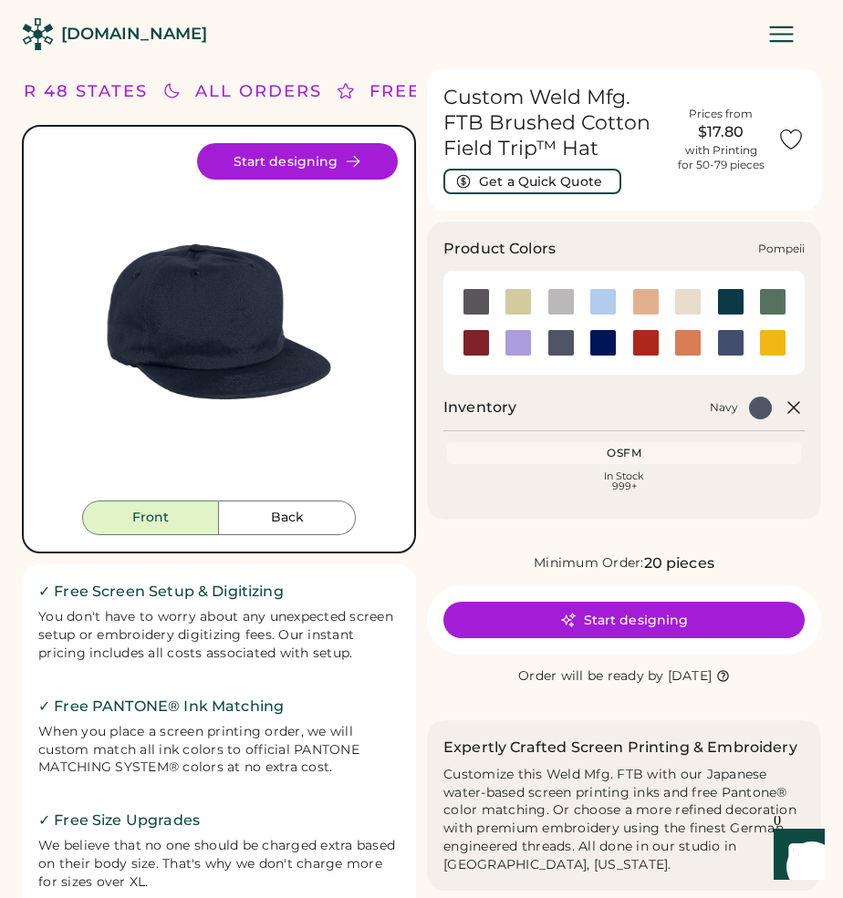
click at [646, 346] on div at bounding box center [645, 342] width 27 height 27
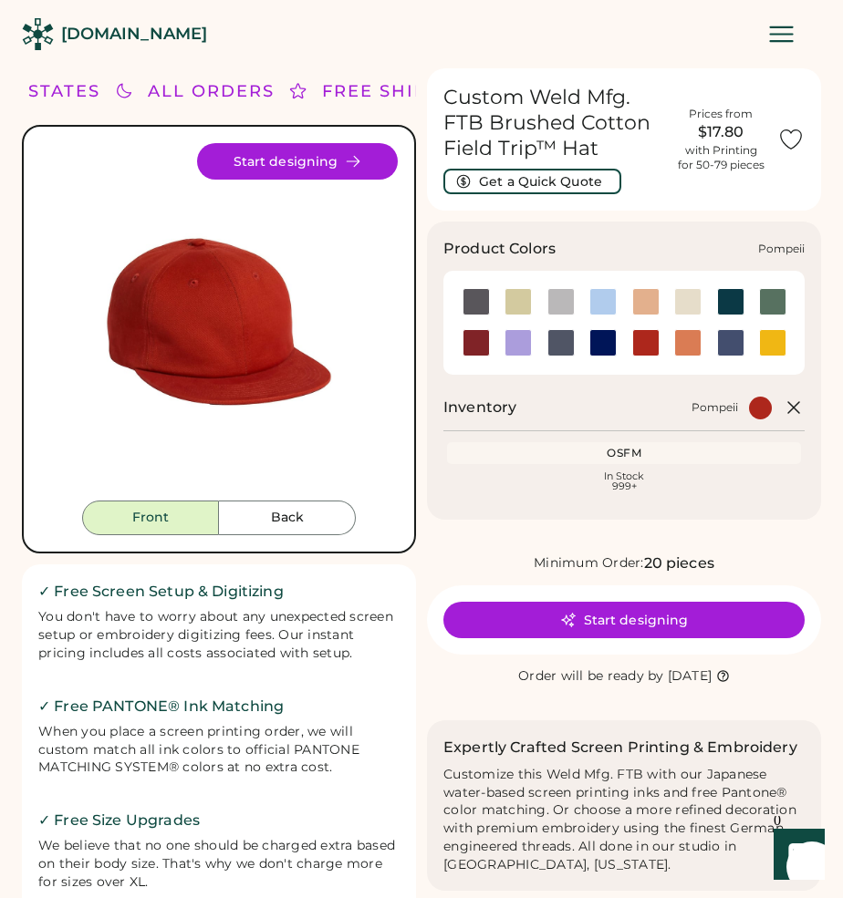
click at [646, 346] on div at bounding box center [645, 342] width 27 height 27
click at [483, 340] on div at bounding box center [475, 342] width 27 height 27
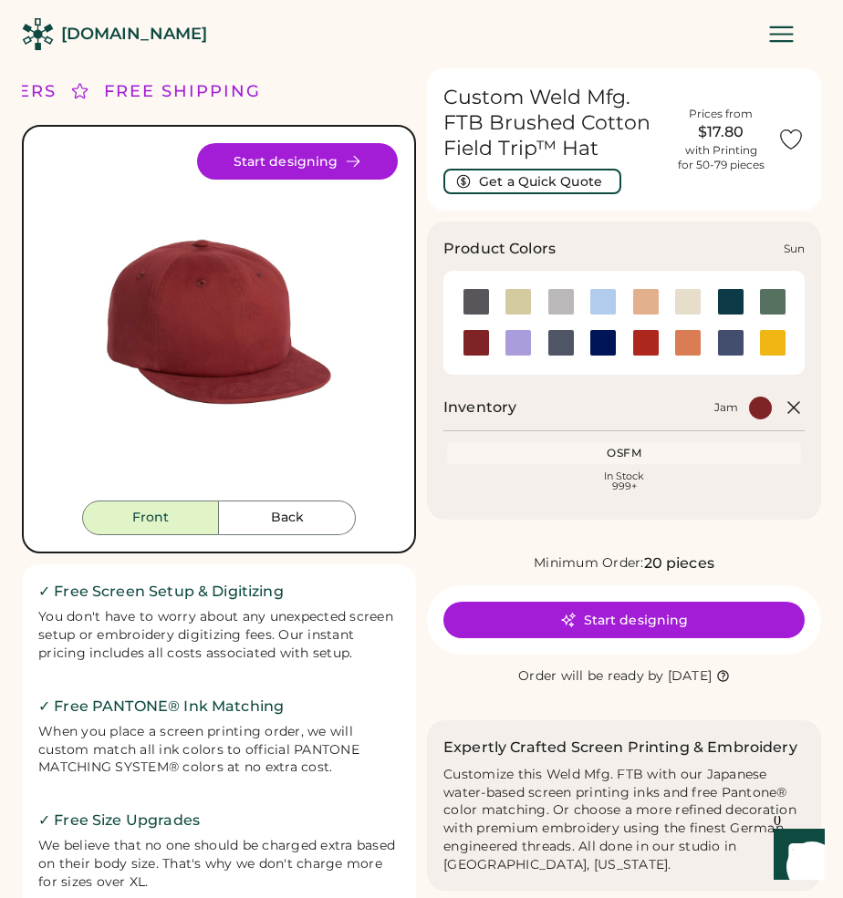
click at [769, 342] on div at bounding box center [772, 342] width 27 height 27
click at [780, 342] on div at bounding box center [772, 342] width 27 height 27
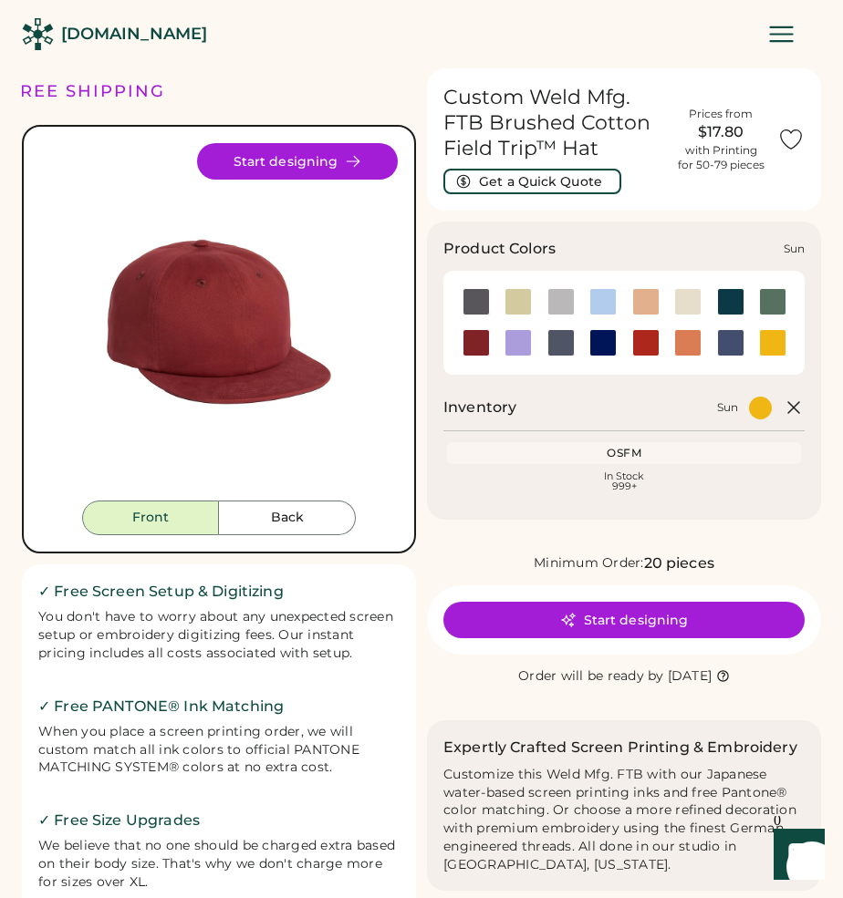
click at [780, 342] on div at bounding box center [772, 342] width 27 height 27
click at [738, 337] on div at bounding box center [730, 342] width 27 height 27
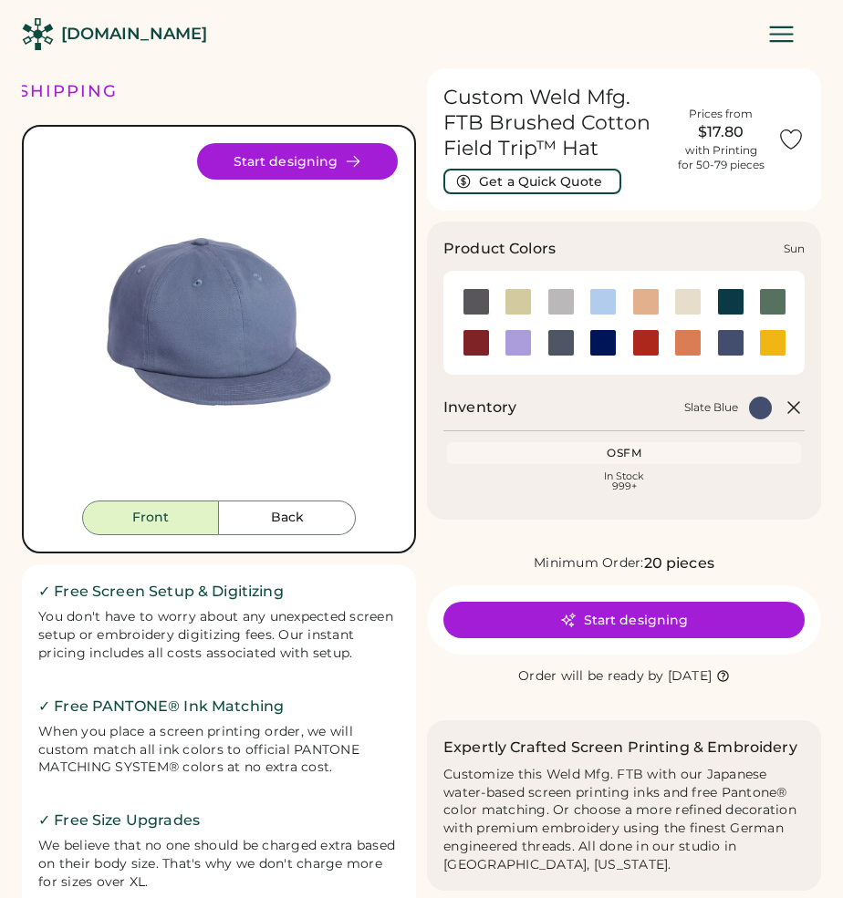
click at [779, 337] on div at bounding box center [772, 342] width 27 height 27
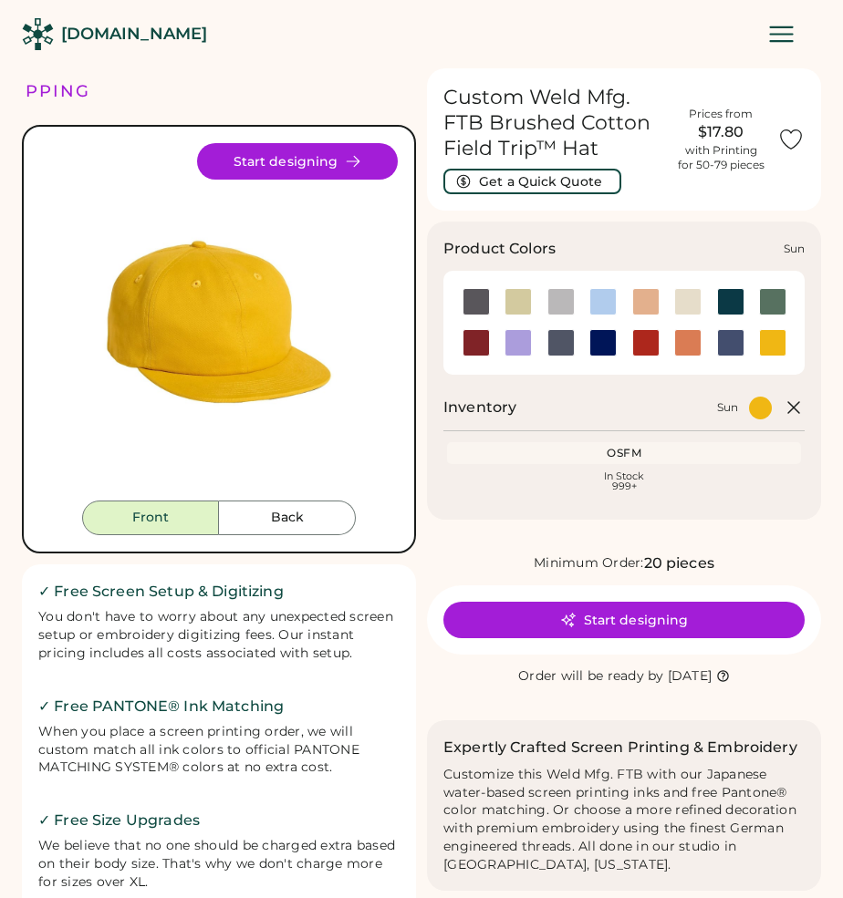
click at [779, 337] on div at bounding box center [772, 342] width 27 height 27
click at [606, 338] on div at bounding box center [602, 342] width 27 height 27
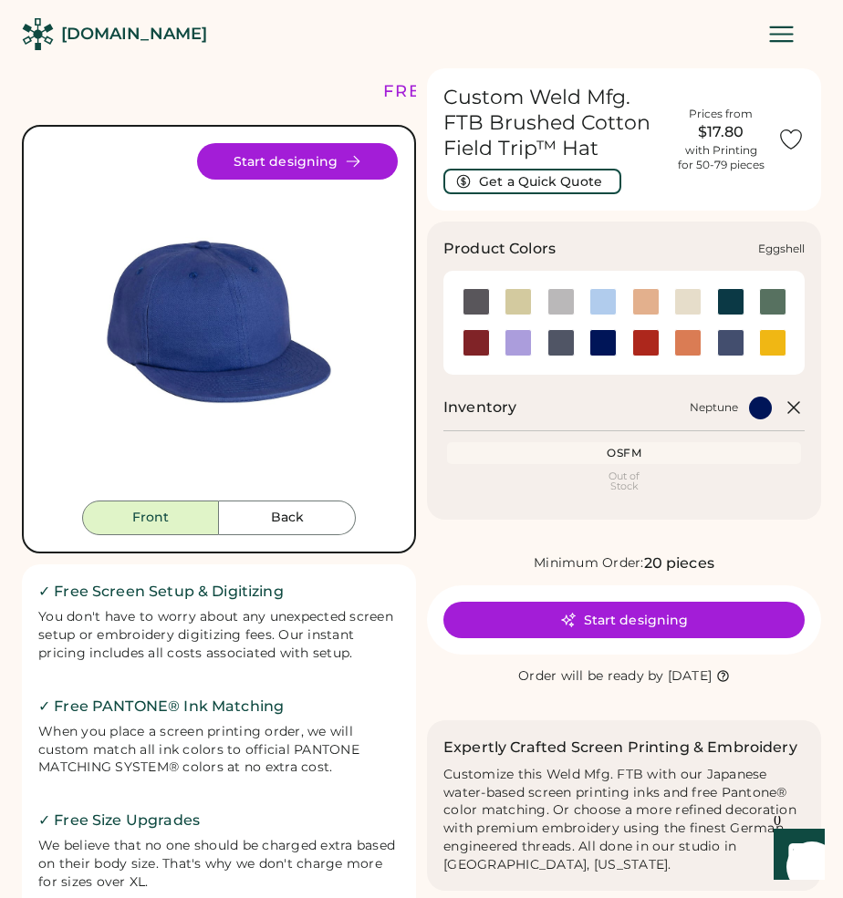
click at [680, 306] on div at bounding box center [687, 301] width 27 height 27
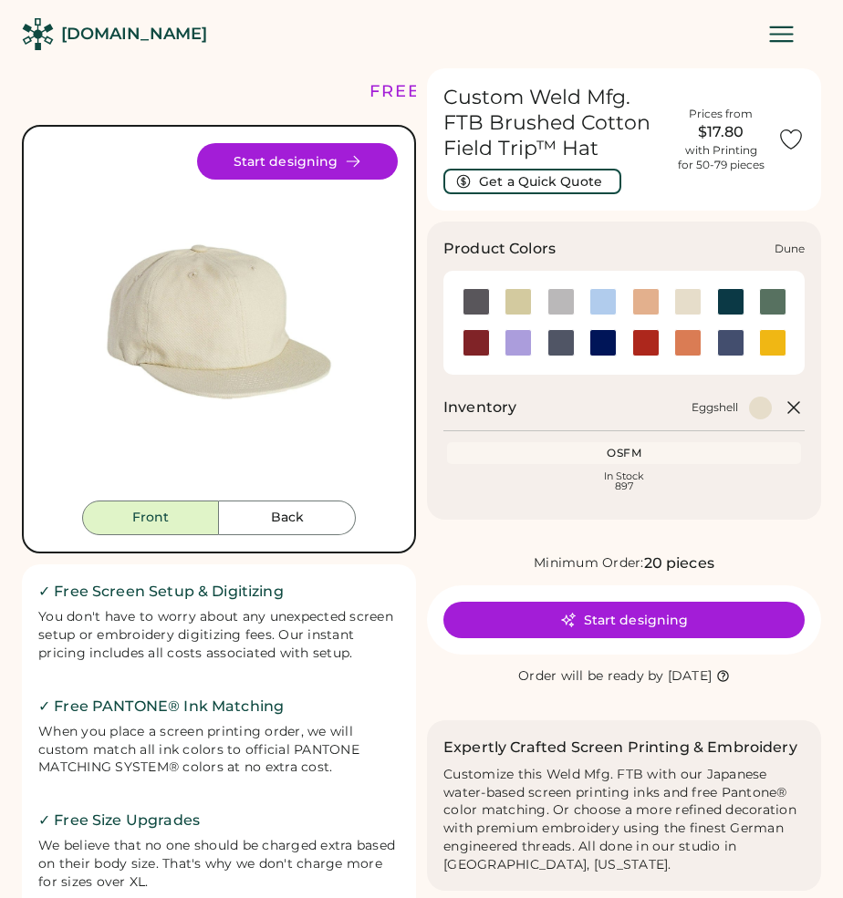
click at [644, 302] on div at bounding box center [645, 301] width 27 height 27
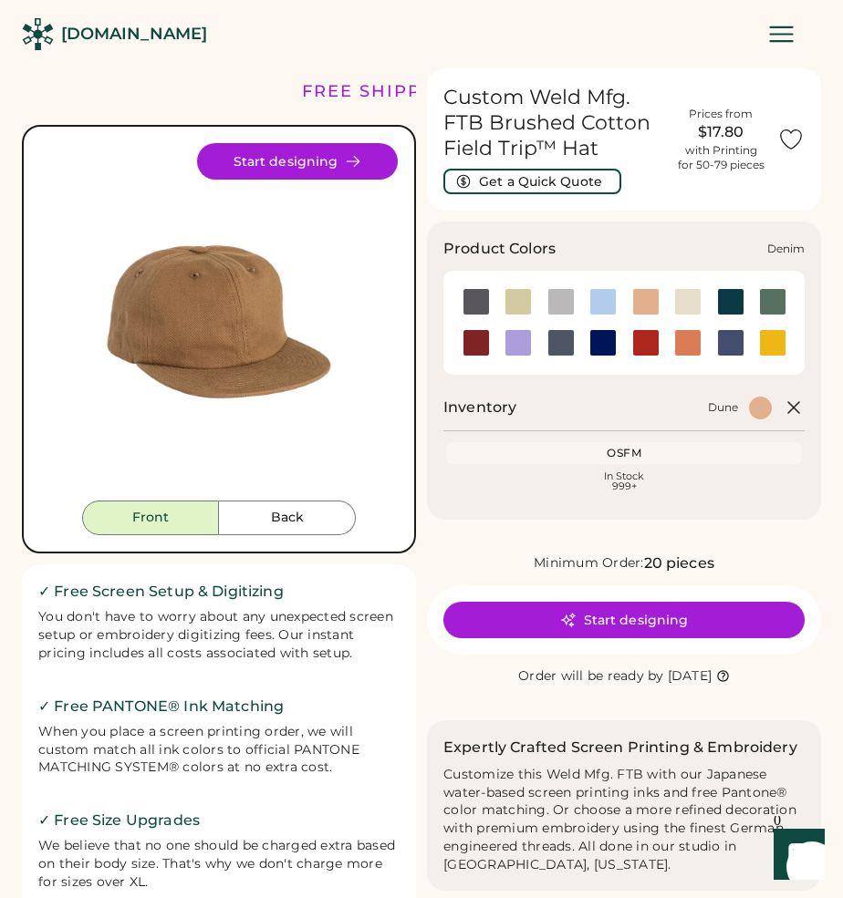
click at [605, 299] on div at bounding box center [602, 301] width 27 height 27
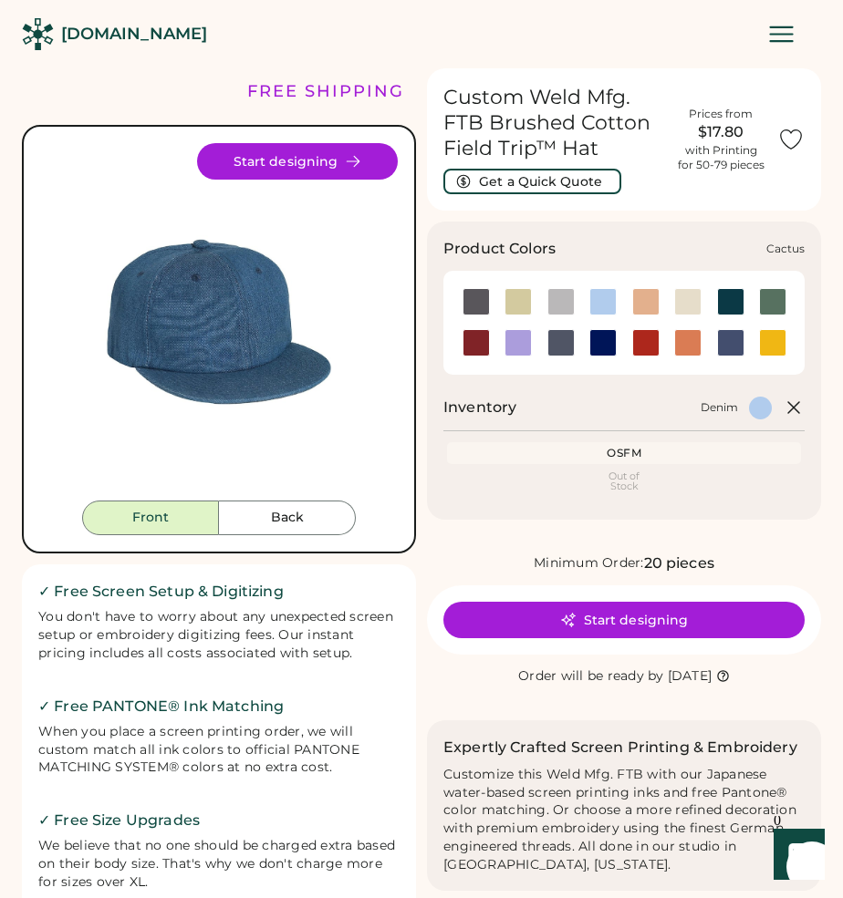
click at [511, 300] on div at bounding box center [517, 301] width 27 height 27
